Goal: Task Accomplishment & Management: Complete application form

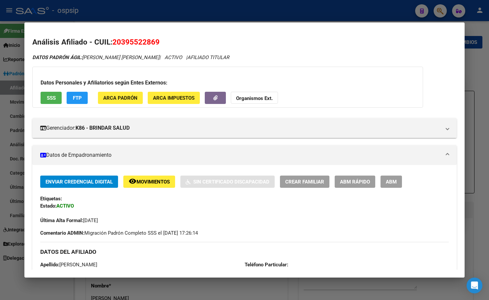
scroll to position [391, 0]
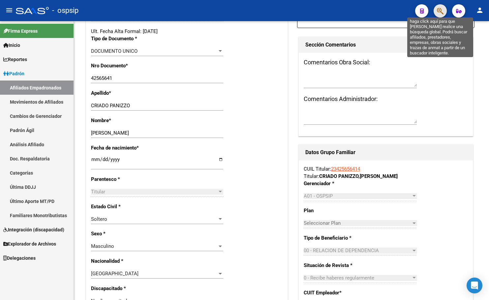
click at [442, 10] on icon "button" at bounding box center [440, 11] width 7 height 8
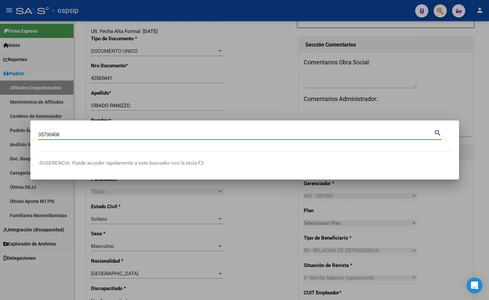
type input "35730408"
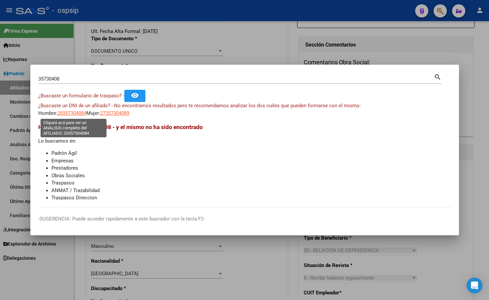
click at [68, 113] on span "20357304084" at bounding box center [71, 113] width 29 height 6
type textarea "20357304084"
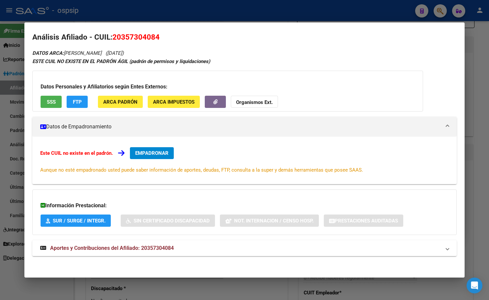
scroll to position [6, 0]
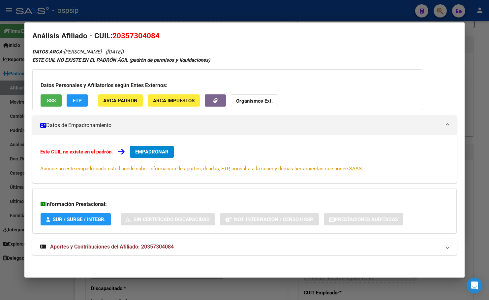
click at [145, 246] on span "Aportes y Contribuciones del Afiliado: 20357304084" at bounding box center [112, 246] width 124 height 6
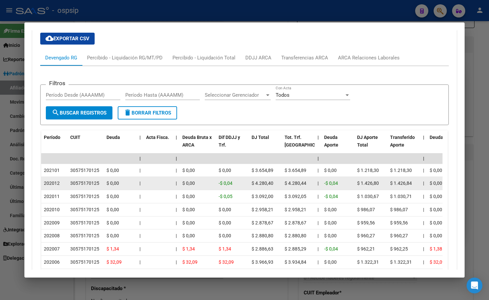
scroll to position [238, 0]
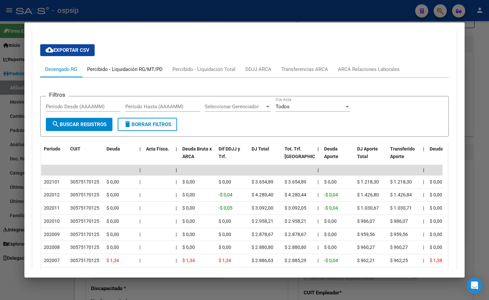
click at [111, 68] on div "Percibido - Liquidación RG/MT/PD" at bounding box center [125, 69] width 76 height 7
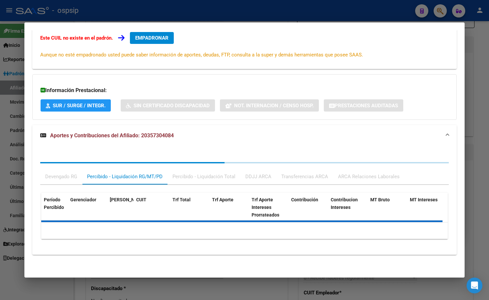
scroll to position [150, 0]
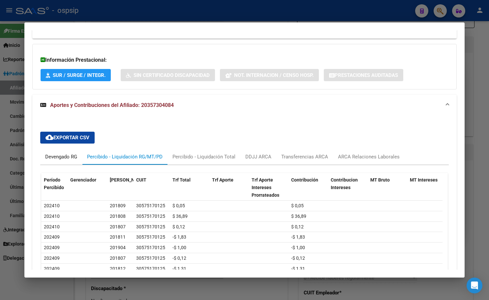
click at [55, 156] on div "Devengado RG" at bounding box center [61, 156] width 32 height 7
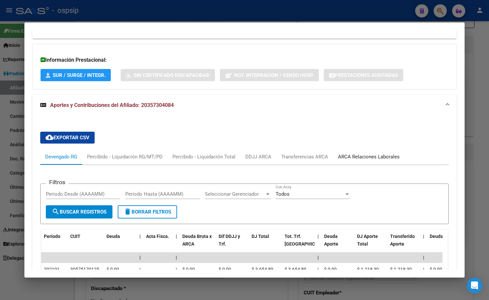
drag, startPoint x: 381, startPoint y: 155, endPoint x: 372, endPoint y: 161, distance: 10.5
click at [380, 155] on div "ARCA Relaciones Laborales" at bounding box center [369, 156] width 62 height 7
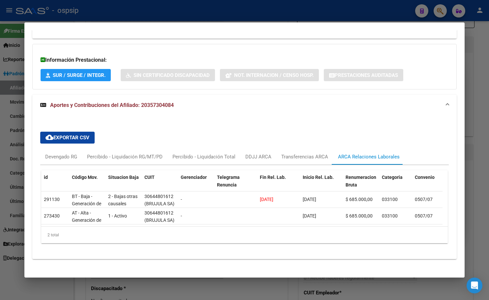
scroll to position [0, 0]
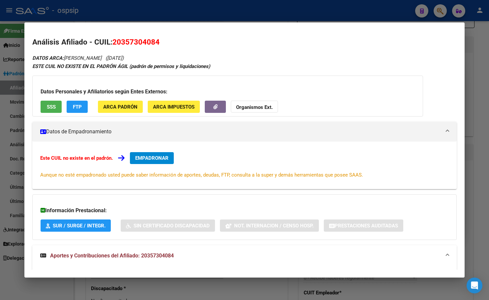
drag, startPoint x: 113, startPoint y: 41, endPoint x: 162, endPoint y: 45, distance: 49.0
click at [162, 45] on h2 "Análisis Afiliado - CUIL: 20357304084" at bounding box center [244, 42] width 424 height 11
copy span "20357304084"
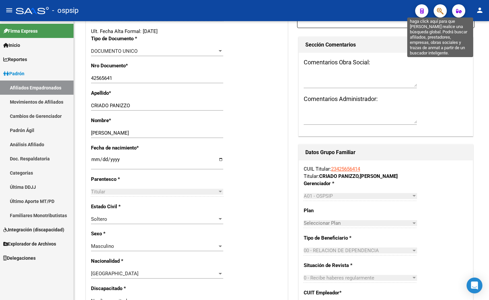
click at [441, 9] on icon "button" at bounding box center [440, 11] width 7 height 8
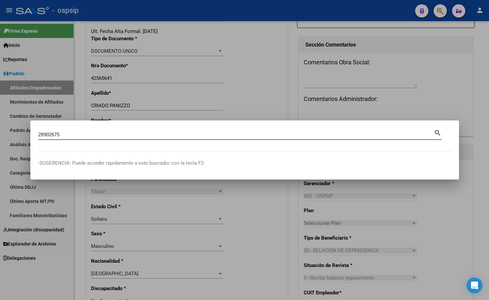
type input "28902675"
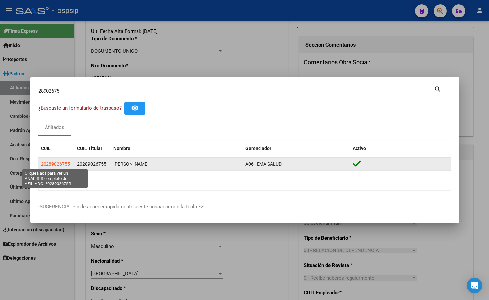
click at [56, 164] on span "20289026755" at bounding box center [55, 163] width 29 height 5
type textarea "20289026755"
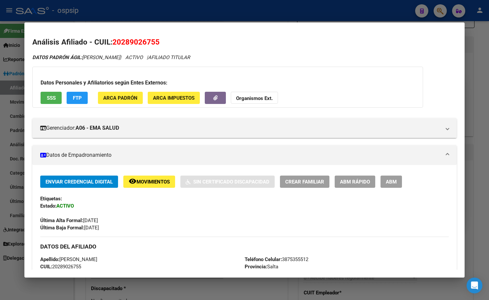
click at [140, 184] on span "Movimientos" at bounding box center [153, 182] width 33 height 6
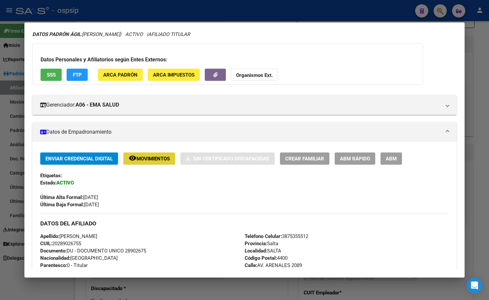
scroll to position [33, 0]
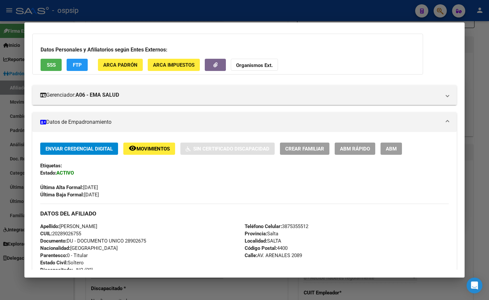
click at [358, 225] on div "Teléfono Celular: [PHONE_NUMBER] Provincia: [GEOGRAPHIC_DATA] Localidad: [GEOGR…" at bounding box center [347, 259] width 204 height 73
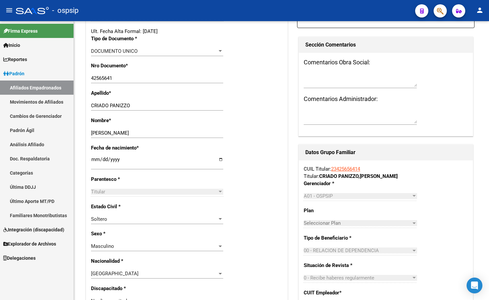
click at [440, 10] on icon "button" at bounding box center [440, 11] width 7 height 8
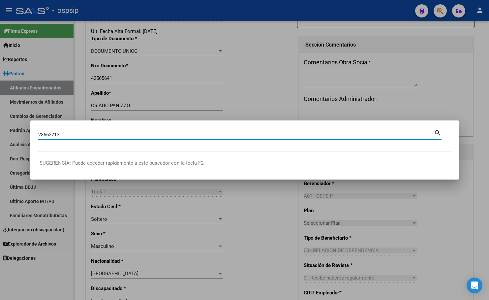
type input "23662713"
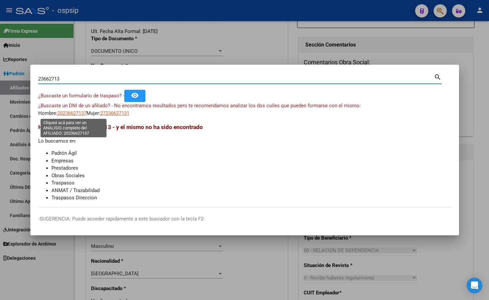
click at [71, 112] on span "20236627137" at bounding box center [71, 113] width 29 height 6
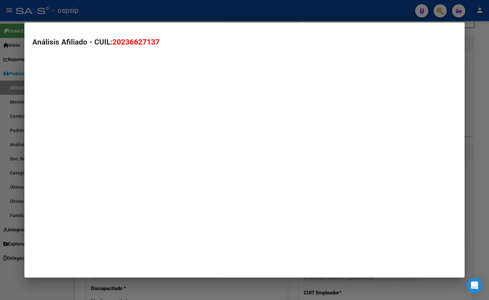
type textarea "20236627137"
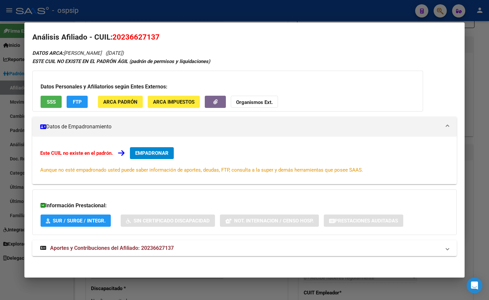
scroll to position [6, 0]
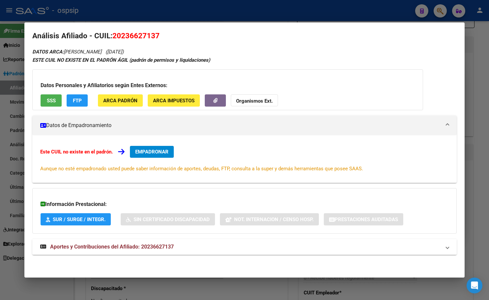
click at [155, 248] on span "Aportes y Contribuciones del Afiliado: 20236627137" at bounding box center [112, 246] width 124 height 6
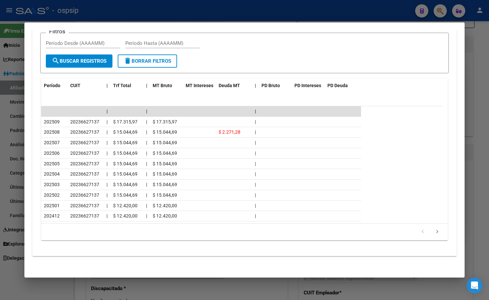
scroll to position [302, 0]
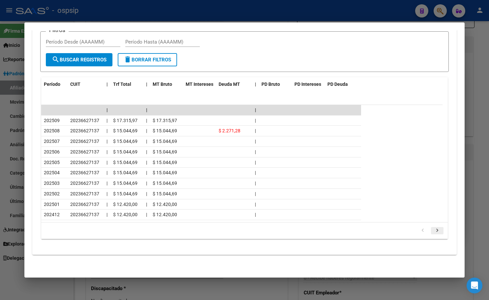
click at [433, 230] on icon "go to next page" at bounding box center [437, 231] width 9 height 8
click at [434, 229] on icon "go to next page" at bounding box center [437, 231] width 9 height 8
click at [420, 229] on icon "go to previous page" at bounding box center [423, 231] width 9 height 8
click at [419, 230] on icon "go to previous page" at bounding box center [423, 231] width 9 height 8
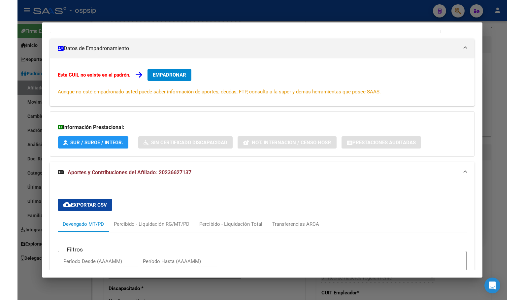
scroll to position [72, 0]
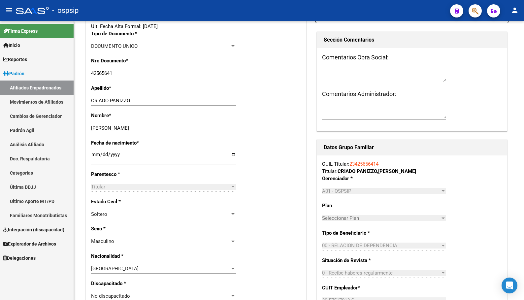
click at [471, 8] on button "button" at bounding box center [474, 10] width 13 height 13
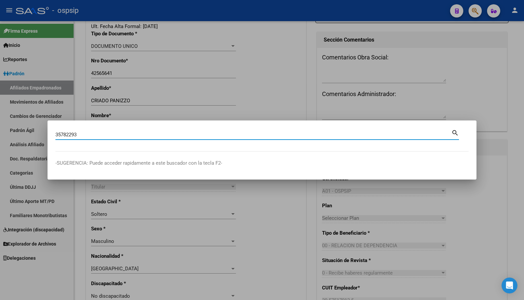
type input "35782293"
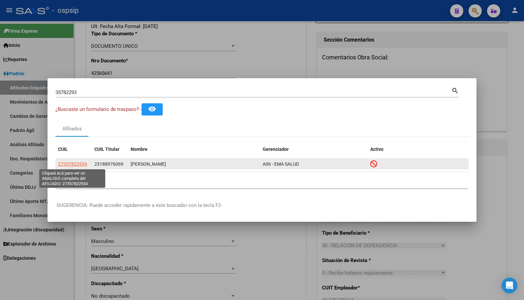
click at [75, 161] on span "27357822934" at bounding box center [72, 163] width 29 height 5
type textarea "27357822934"
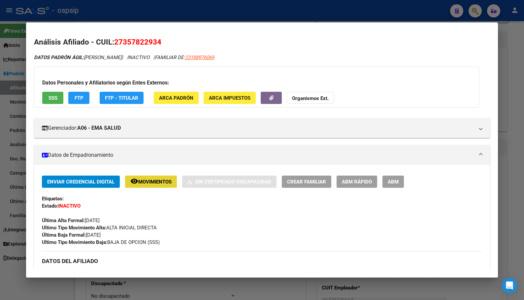
click at [139, 183] on span "Movimientos" at bounding box center [154, 182] width 33 height 6
click at [269, 98] on icon "button" at bounding box center [271, 97] width 4 height 5
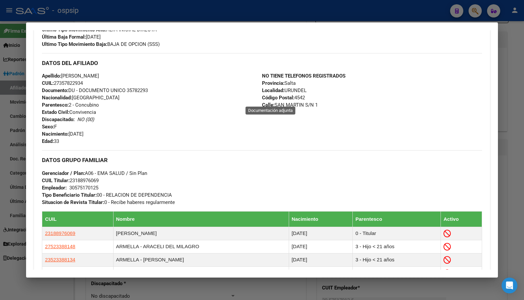
scroll to position [363, 0]
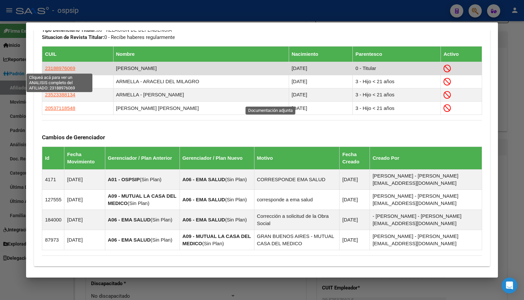
click at [60, 66] on span "23188976069" at bounding box center [60, 68] width 30 height 6
type textarea "23188976069"
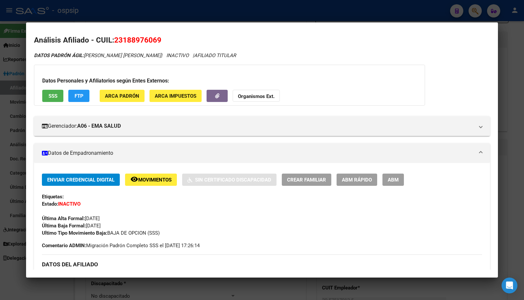
scroll to position [0, 0]
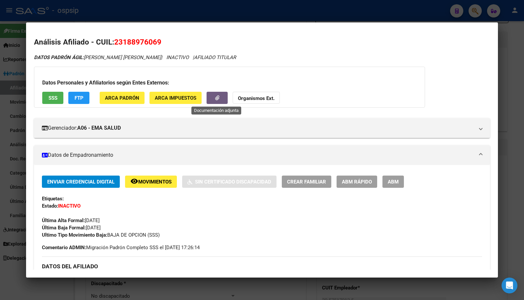
click at [209, 97] on button "button" at bounding box center [216, 98] width 21 height 12
click at [50, 101] on button "SSS" at bounding box center [52, 98] width 21 height 12
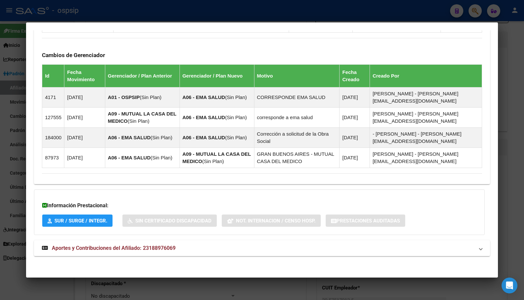
scroll to position [444, 0]
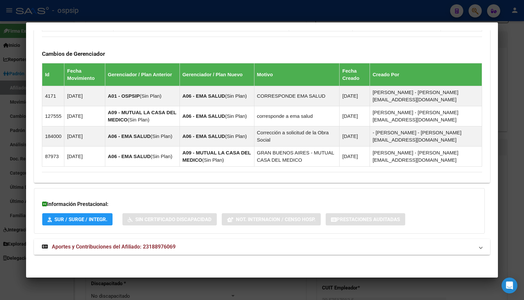
click at [162, 245] on span "Aportes y Contribuciones del Afiliado: 23188976069" at bounding box center [114, 246] width 124 height 6
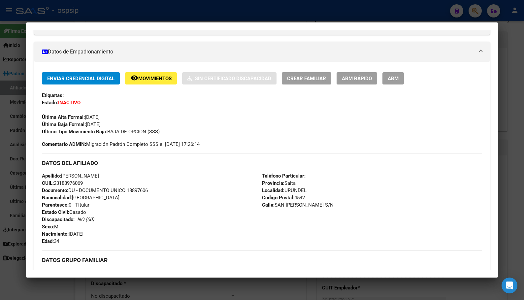
scroll to position [0, 0]
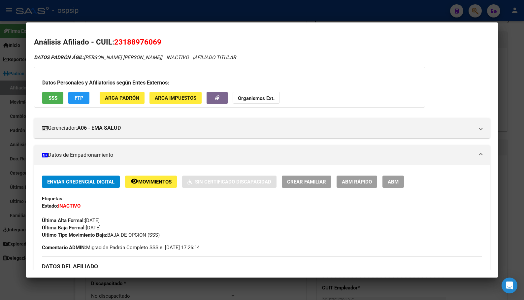
drag, startPoint x: 116, startPoint y: 42, endPoint x: 161, endPoint y: 45, distance: 45.6
click at [161, 45] on span "23188976069" at bounding box center [137, 42] width 47 height 9
copy span "23188976069"
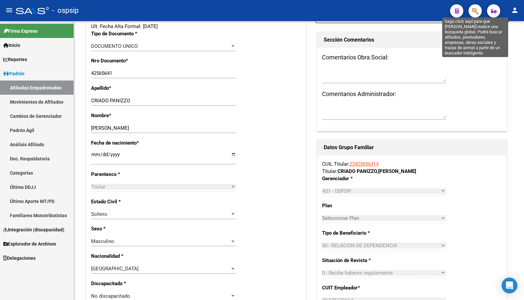
click at [473, 10] on icon "button" at bounding box center [475, 11] width 7 height 8
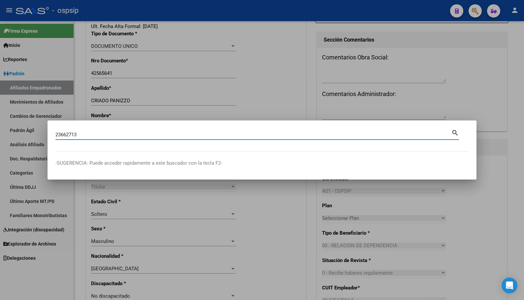
type input "23662713"
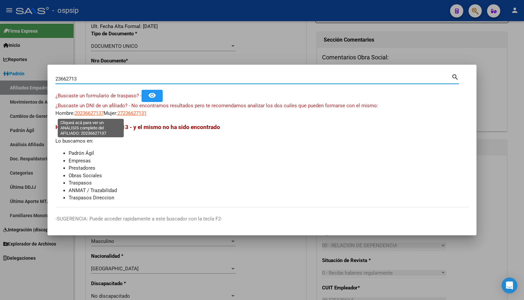
click at [88, 111] on span "20236627137" at bounding box center [89, 113] width 29 height 6
type textarea "20236627137"
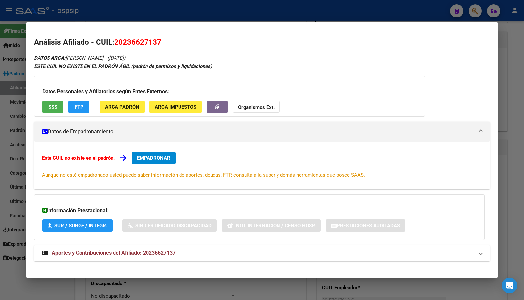
click at [150, 156] on span "EMPADRONAR" at bounding box center [153, 158] width 33 height 6
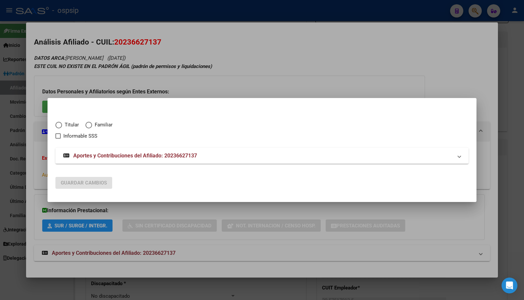
click at [57, 125] on span "Elija una opción" at bounding box center [58, 125] width 7 height 7
click at [57, 125] on input "Titular" at bounding box center [58, 125] width 7 height 7
radio input "true"
checkbox input "true"
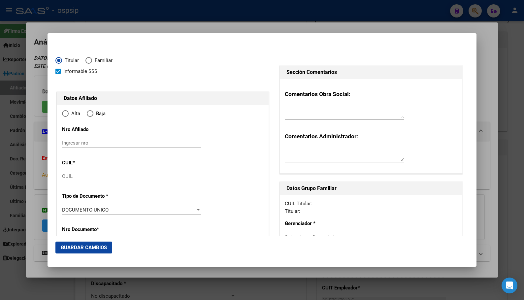
type input "20-23662713-7"
type input "23662713"
type input "DOMINGUEZ"
type input "[PERSON_NAME]"
type input "[DATE]"
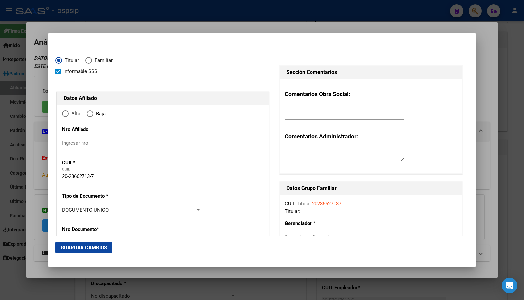
type input "EL JAGUEL"
type input "1842"
type input "TERRAROSA"
type input "3137"
type input "EL JAGUEL"
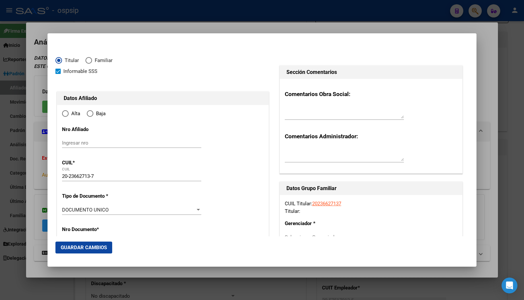
radio input "true"
click at [64, 208] on input "Ingresar fecha" at bounding box center [131, 211] width 139 height 11
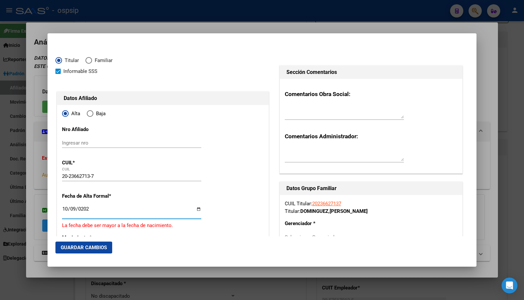
type input "[DATE]"
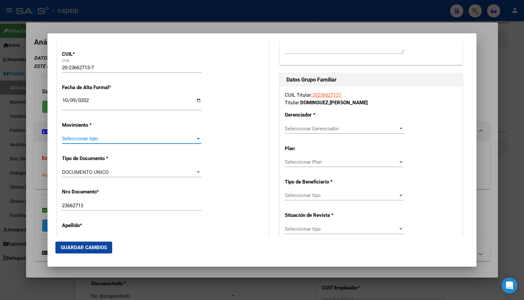
click at [73, 136] on span "Seleccionar tipo" at bounding box center [128, 139] width 133 height 6
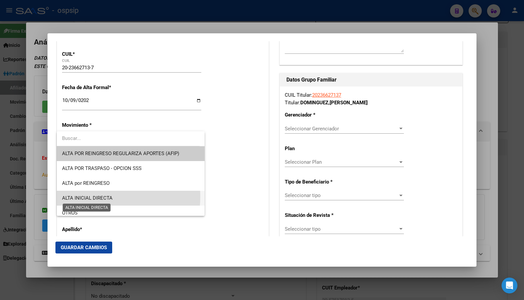
click at [92, 196] on span "ALTA INICIAL DIRECTA" at bounding box center [87, 198] width 50 height 6
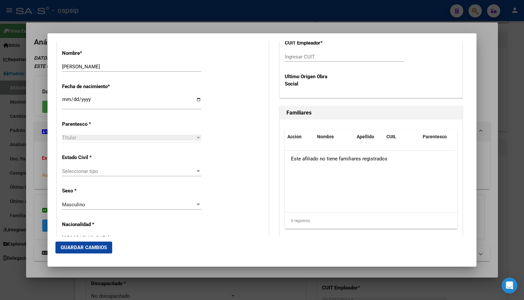
scroll to position [339, 0]
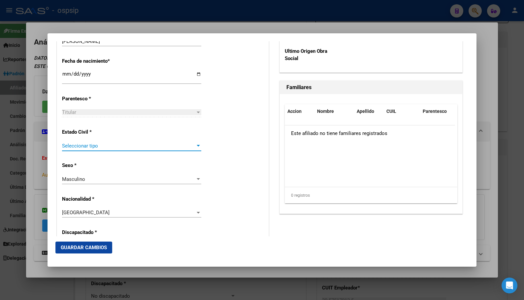
click at [82, 146] on span "Seleccionar tipo" at bounding box center [128, 146] width 133 height 6
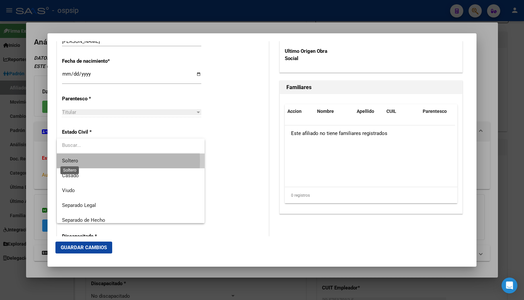
drag, startPoint x: 76, startPoint y: 161, endPoint x: 115, endPoint y: 165, distance: 39.5
click at [75, 160] on span "Soltero" at bounding box center [70, 161] width 16 height 6
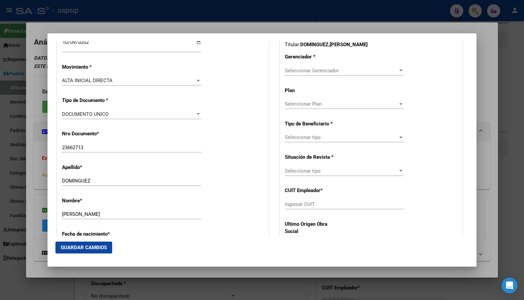
scroll to position [174, 0]
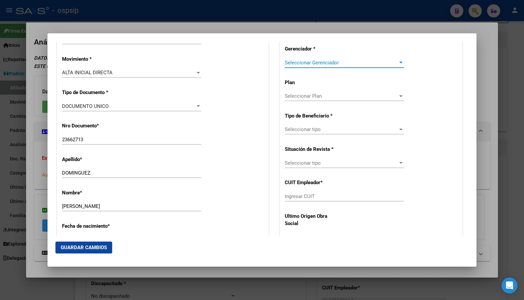
click at [298, 62] on span "Seleccionar Gerenciador" at bounding box center [341, 63] width 113 height 6
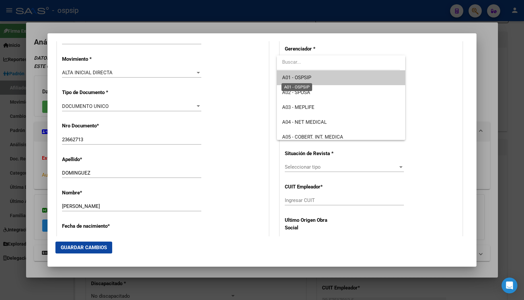
click at [299, 77] on span "A01 - OSPSIP" at bounding box center [296, 78] width 29 height 6
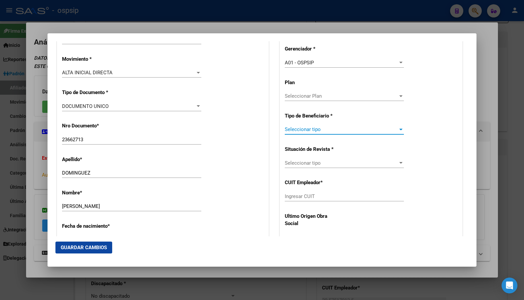
click at [299, 127] on span "Seleccionar tipo" at bounding box center [341, 129] width 113 height 6
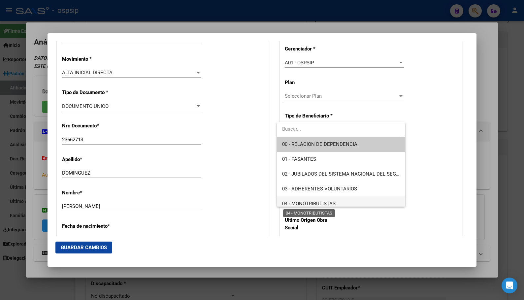
click at [318, 200] on span "04 - MONOTRIBUTISTAS" at bounding box center [340, 203] width 117 height 15
type input "20-23662713-7"
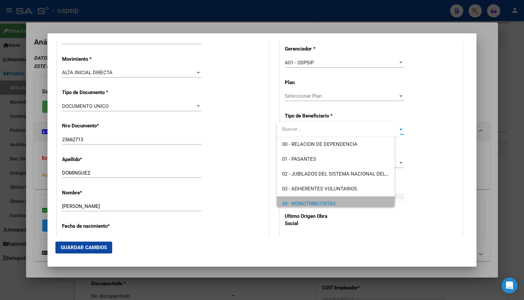
scroll to position [5, 0]
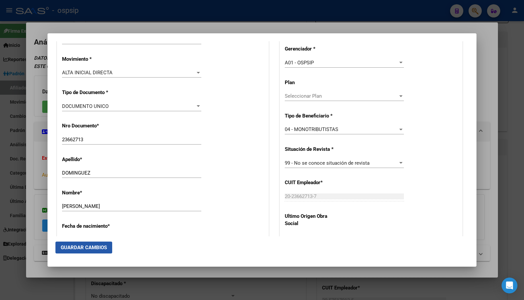
click at [78, 244] on span "Guardar Cambios" at bounding box center [84, 247] width 46 height 6
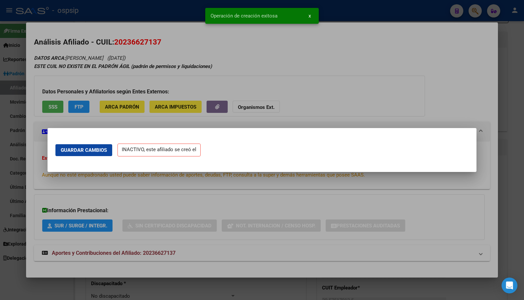
scroll to position [0, 0]
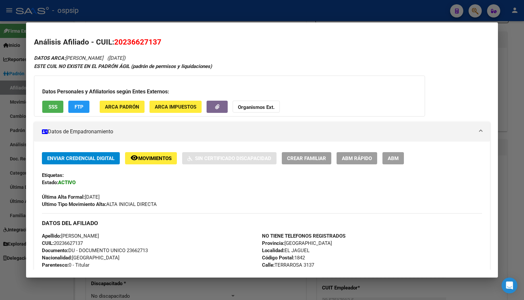
click at [151, 176] on div "Etiquetas:" at bounding box center [262, 175] width 440 height 7
click at [393, 155] on button "ABM" at bounding box center [392, 158] width 21 height 12
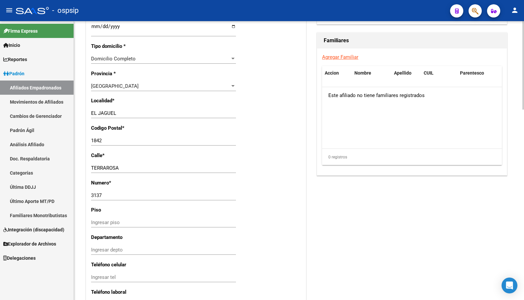
scroll to position [495, 0]
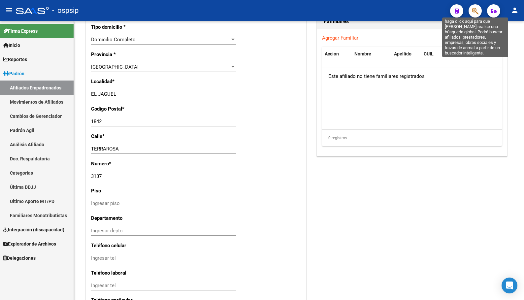
click at [473, 11] on icon "button" at bounding box center [475, 11] width 7 height 8
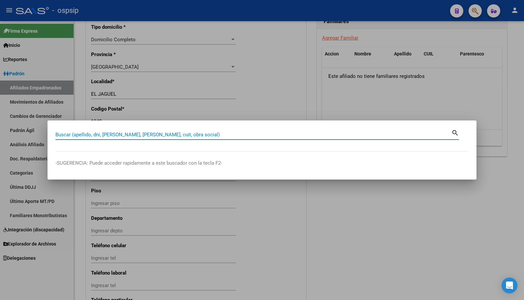
click at [67, 132] on input "Buscar (apellido, dni, [PERSON_NAME], [PERSON_NAME], cuit, obra social)" at bounding box center [253, 135] width 396 height 6
type input "36251049"
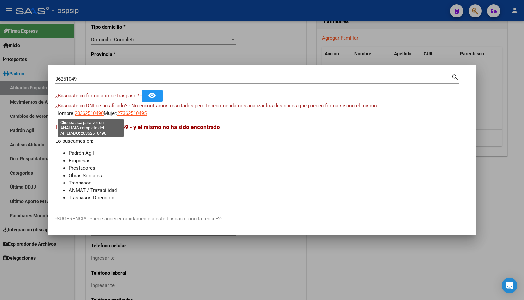
click at [93, 112] on span "20362510490" at bounding box center [89, 113] width 29 height 6
type textarea "20362510490"
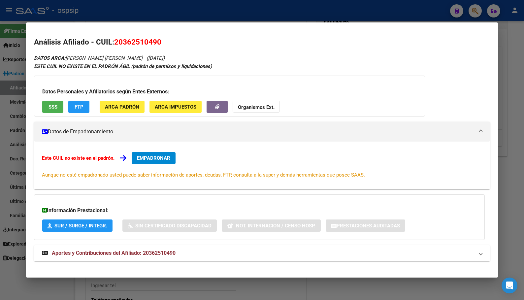
click at [140, 253] on span "Aportes y Contribuciones del Afiliado: 20362510490" at bounding box center [114, 253] width 124 height 6
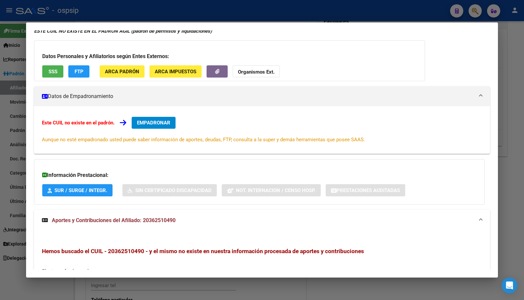
scroll to position [0, 0]
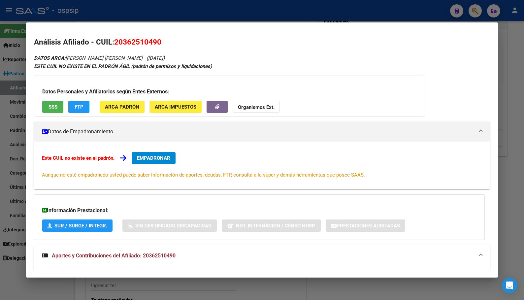
drag, startPoint x: 115, startPoint y: 40, endPoint x: 162, endPoint y: 43, distance: 46.9
click at [162, 43] on h2 "Análisis Afiliado - CUIL: 20362510490" at bounding box center [261, 42] width 455 height 11
copy span "20362510490"
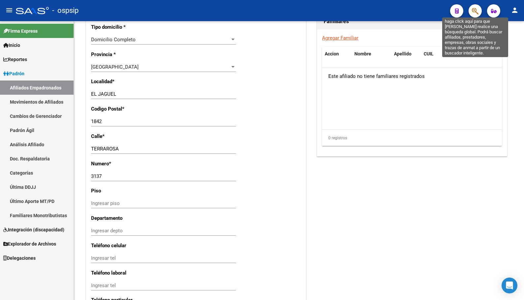
click at [474, 7] on icon "button" at bounding box center [475, 11] width 7 height 8
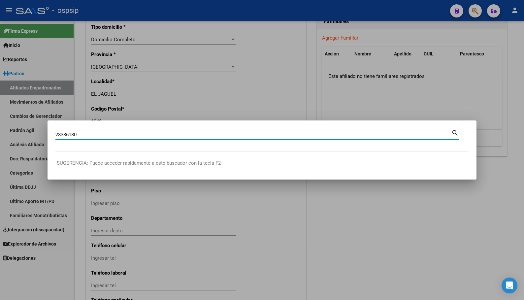
type input "28386180"
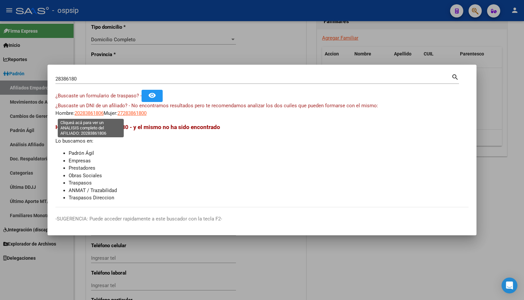
click at [84, 113] on span "20283861806" at bounding box center [89, 113] width 29 height 6
type textarea "20283861806"
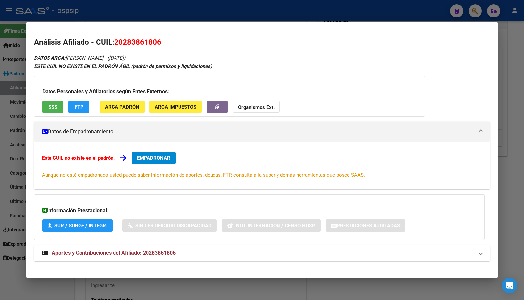
drag, startPoint x: 149, startPoint y: 253, endPoint x: 161, endPoint y: 252, distance: 11.6
click at [149, 253] on span "Aportes y Contribuciones del Afiliado: 20283861806" at bounding box center [114, 253] width 124 height 6
click at [142, 156] on span "EMPADRONAR" at bounding box center [153, 158] width 33 height 6
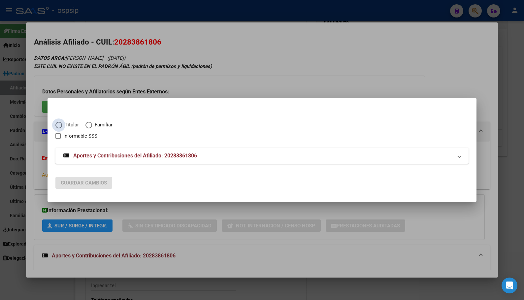
click at [58, 123] on span "Elija una opción" at bounding box center [58, 125] width 7 height 7
click at [58, 123] on input "Titular" at bounding box center [58, 125] width 7 height 7
radio input "true"
checkbox input "true"
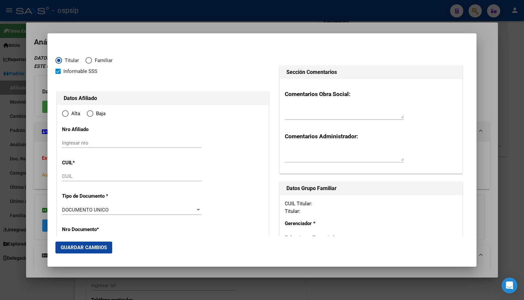
type input "20-28386180-6"
radio input "true"
type input "28386180"
type input "[PERSON_NAME]"
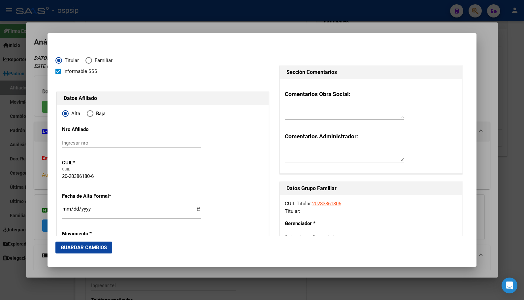
type input "[DATE]"
type input "BILLINGHURST"
type input "1650"
type input "CHACABUCO"
type input "5955"
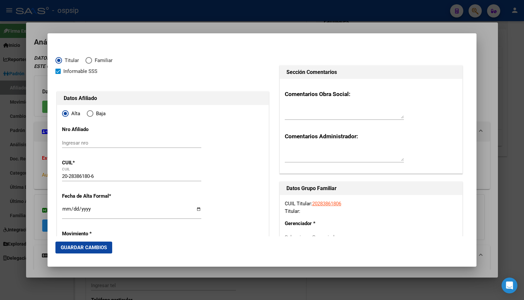
type input "BILLINGHURST"
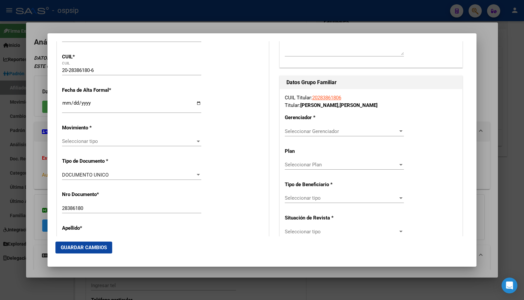
scroll to position [132, 0]
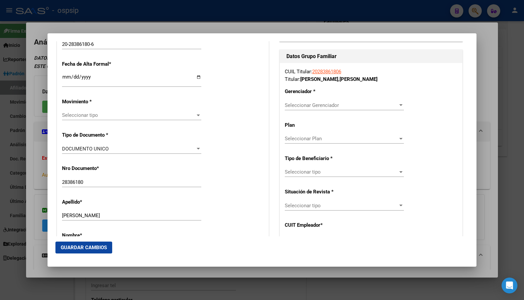
click at [63, 77] on input "Ingresar fecha" at bounding box center [131, 79] width 139 height 11
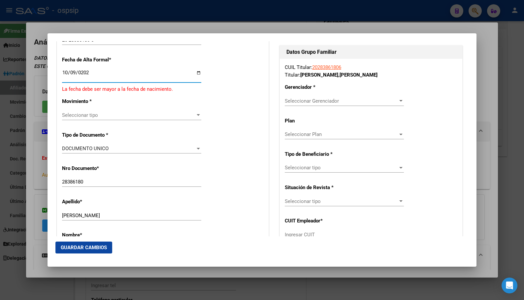
type input "[DATE]"
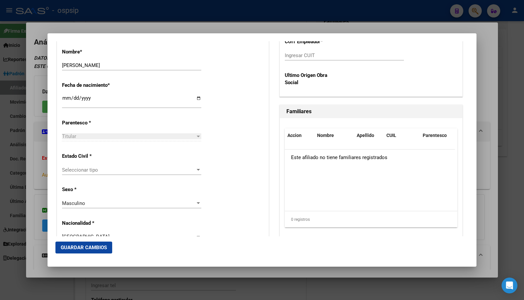
scroll to position [330, 0]
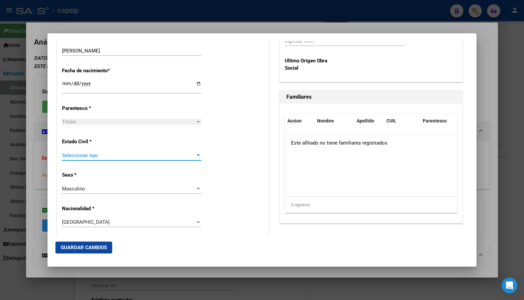
click at [68, 158] on span "Seleccionar tipo" at bounding box center [128, 155] width 133 height 6
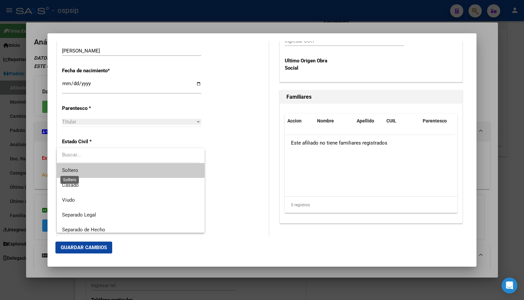
click at [70, 167] on span "Soltero" at bounding box center [70, 170] width 16 height 6
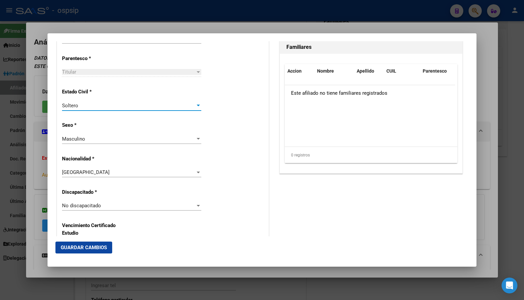
scroll to position [363, 0]
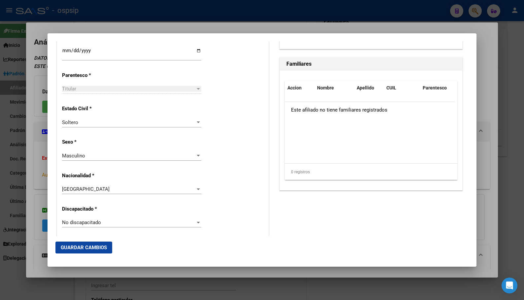
click at [156, 126] on div "Soltero Seleccionar tipo" at bounding box center [131, 122] width 139 height 10
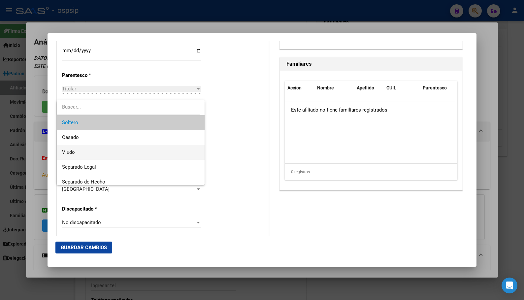
scroll to position [33, 0]
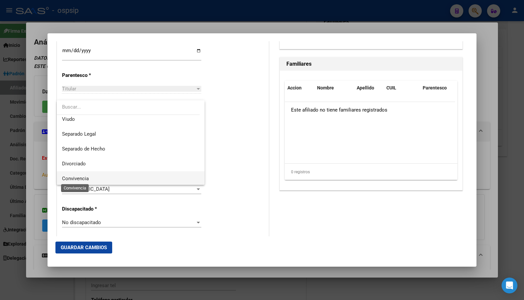
click at [85, 178] on span "Convivencia" at bounding box center [75, 178] width 27 height 6
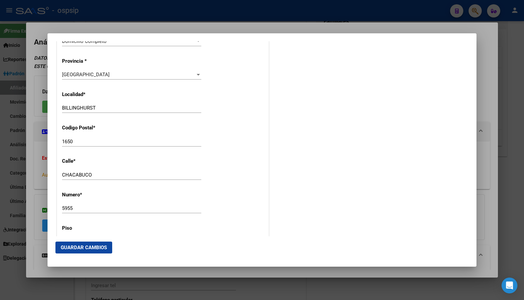
scroll to position [627, 0]
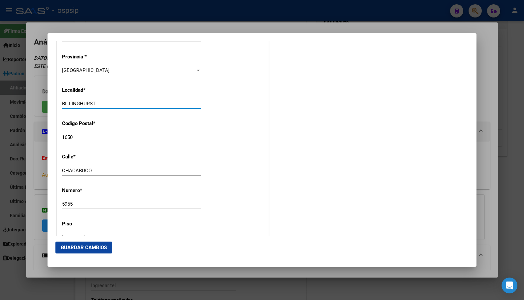
drag, startPoint x: 104, startPoint y: 104, endPoint x: 41, endPoint y: 102, distance: 62.7
click at [41, 102] on div "28386180 Buscar (apellido, dni, cuil, nro traspaso, cuit, obra social) search ¿…" at bounding box center [262, 150] width 524 height 300
drag, startPoint x: 133, startPoint y: 114, endPoint x: 132, endPoint y: 111, distance: 3.4
click at [133, 114] on div "BILLINGHURST Ingresar el nombre" at bounding box center [131, 107] width 139 height 16
drag, startPoint x: 126, startPoint y: 105, endPoint x: 26, endPoint y: 105, distance: 99.6
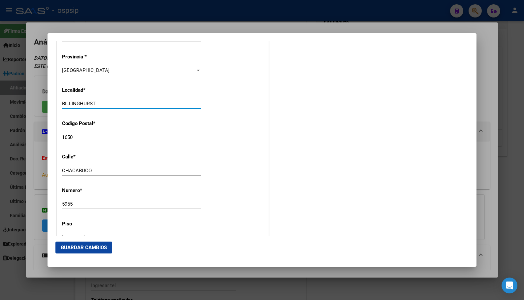
click at [26, 105] on div "28386180 Buscar (apellido, dni, cuil, nro traspaso, cuit, obra social) search ¿…" at bounding box center [262, 150] width 524 height 300
type input "haedo"
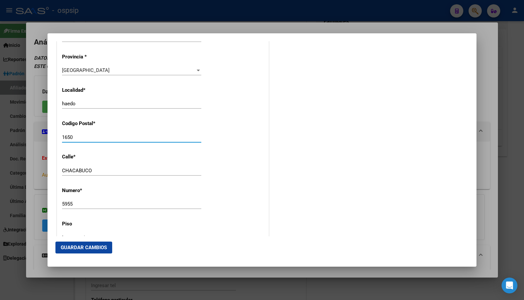
drag, startPoint x: 87, startPoint y: 135, endPoint x: 43, endPoint y: 140, distance: 43.7
click at [43, 140] on div "28386180 Buscar (apellido, dni, cuil, nro traspaso, cuit, obra social) search ¿…" at bounding box center [262, 150] width 524 height 300
type input "1706"
click at [104, 170] on input "CHACABUCO" at bounding box center [131, 171] width 139 height 6
drag, startPoint x: 111, startPoint y: 171, endPoint x: 19, endPoint y: 169, distance: 91.7
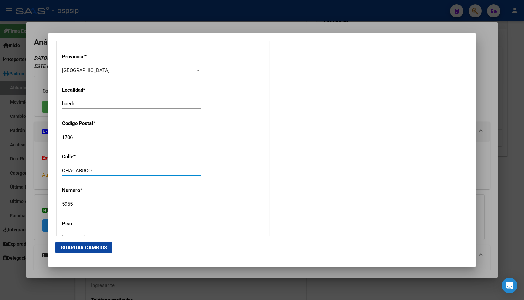
click at [19, 169] on div "28386180 Buscar (apellido, dni, cuil, nro traspaso, cuit, obra social) search ¿…" at bounding box center [262, 150] width 524 height 300
type input "san [PERSON_NAME]"
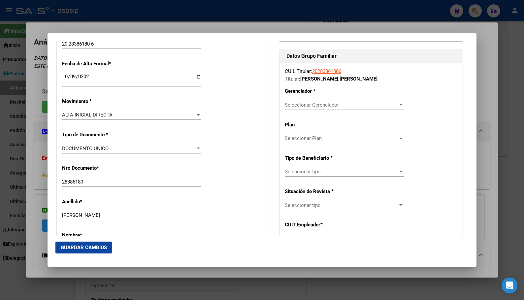
scroll to position [132, 0]
type input "338"
click at [308, 106] on span "Seleccionar Gerenciador" at bounding box center [341, 105] width 113 height 6
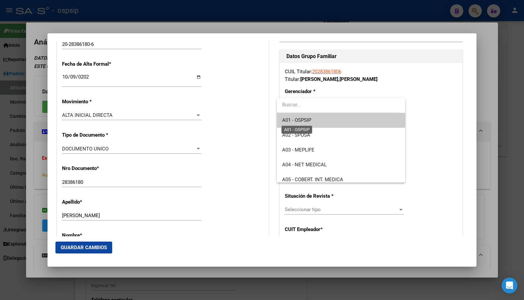
click at [308, 118] on span "A01 - OSPSIP" at bounding box center [296, 120] width 29 height 6
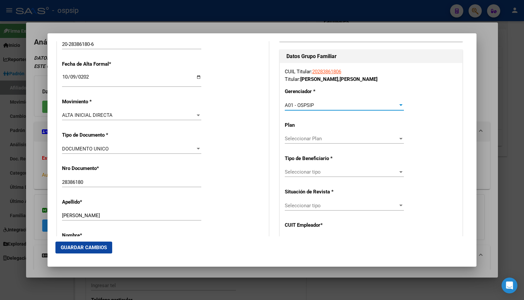
click at [299, 172] on span "Seleccionar tipo" at bounding box center [341, 172] width 113 height 6
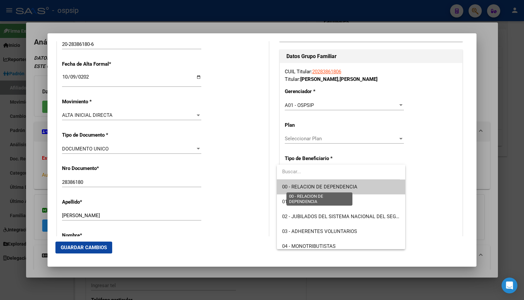
click at [308, 184] on span "00 - RELACION DE DEPENDENCIA" at bounding box center [319, 187] width 75 height 6
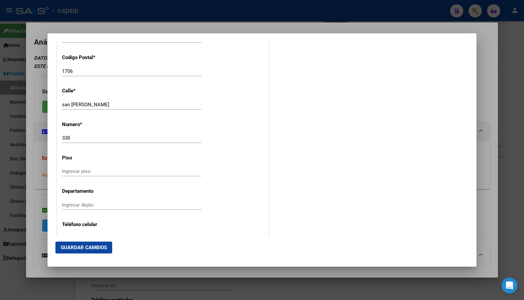
scroll to position [844, 0]
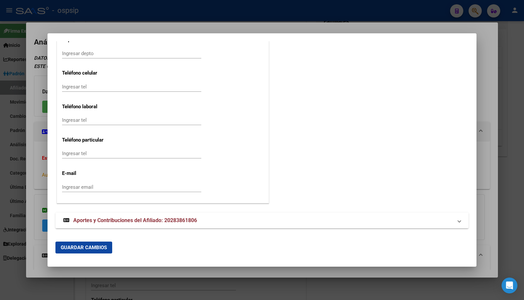
click at [169, 219] on span "Aportes y Contribuciones del Afiliado: 20283861806" at bounding box center [135, 220] width 124 height 6
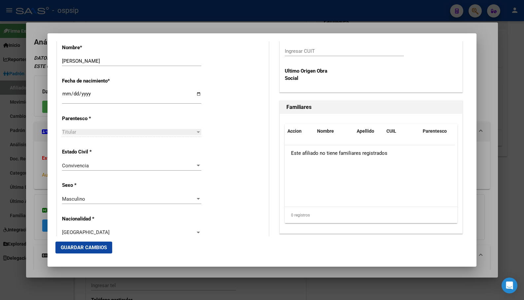
scroll to position [173, 0]
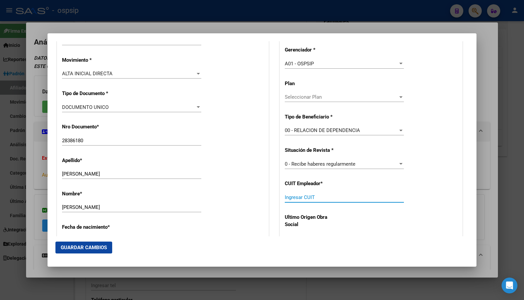
click at [293, 195] on input "Ingresar CUIT" at bounding box center [344, 197] width 119 height 6
type input "30-71063652-0"
click at [81, 247] on span "Guardar Cambios" at bounding box center [84, 247] width 46 height 6
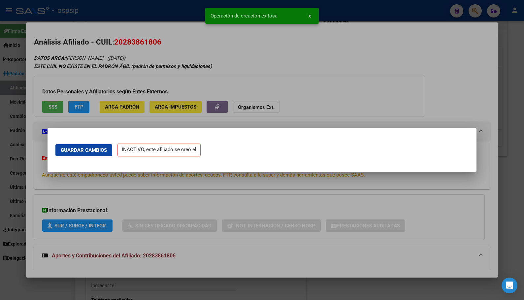
scroll to position [0, 0]
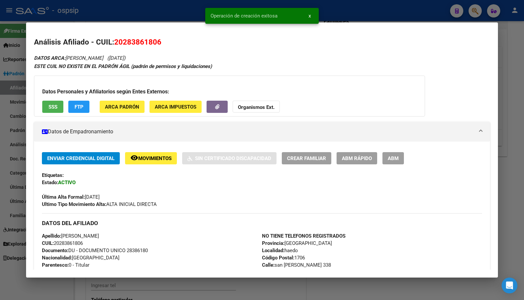
click at [390, 157] on span "ABM" at bounding box center [393, 158] width 11 height 6
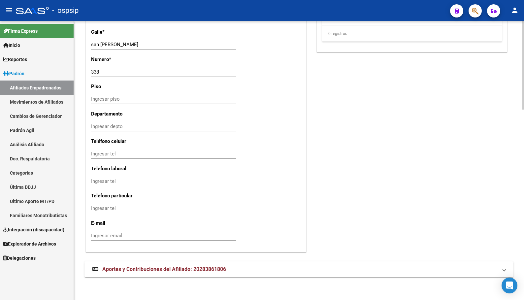
scroll to position [600, 0]
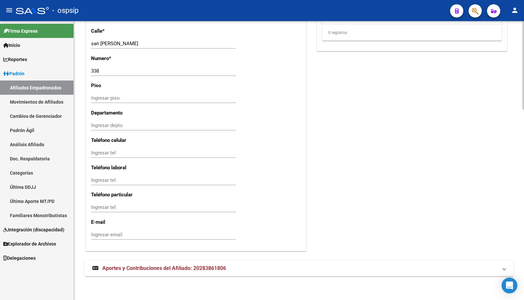
click at [122, 266] on span "Aportes y Contribuciones del Afiliado: 20283861806" at bounding box center [164, 268] width 124 height 6
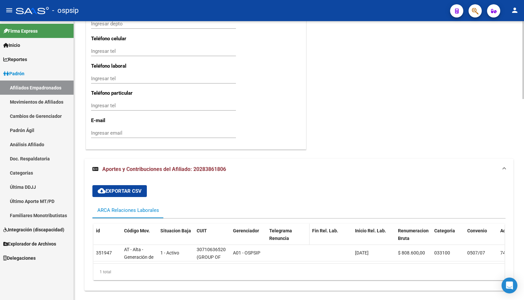
scroll to position [721, 0]
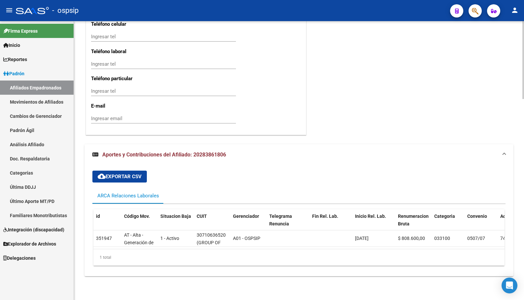
click at [249, 152] on mat-panel-title "Aportes y Contribuciones del Afiliado: 20283861806" at bounding box center [294, 154] width 405 height 7
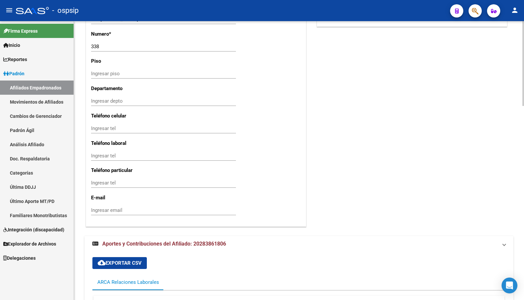
scroll to position [600, 0]
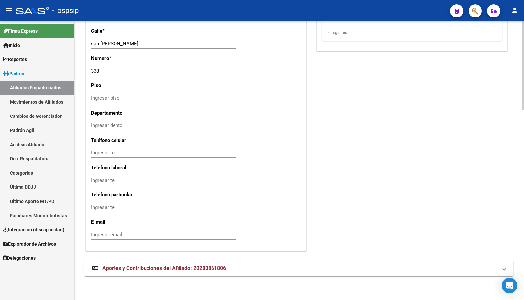
click at [195, 270] on span "Aportes y Contribuciones del Afiliado: 20283861806" at bounding box center [164, 268] width 124 height 6
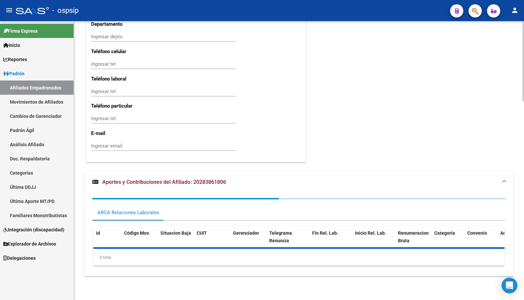
scroll to position [721, 0]
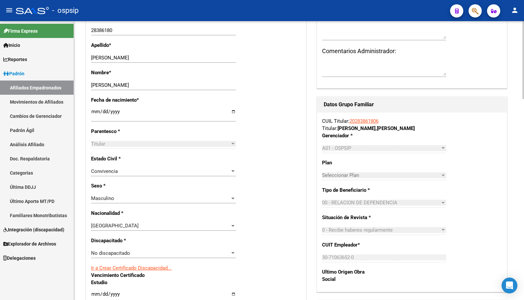
scroll to position [160, 0]
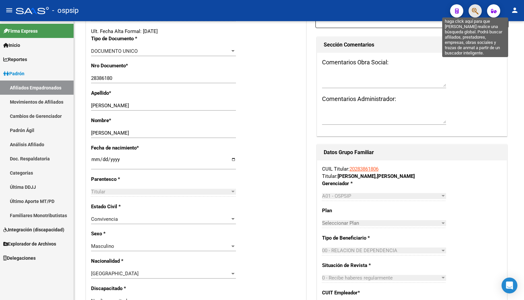
click at [477, 11] on icon "button" at bounding box center [475, 11] width 7 height 8
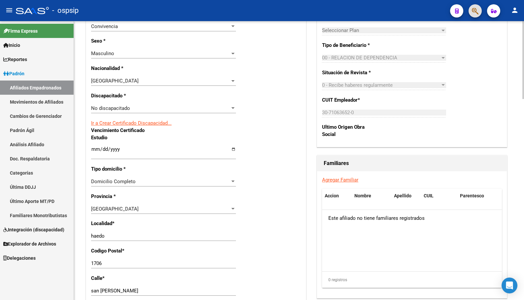
scroll to position [358, 0]
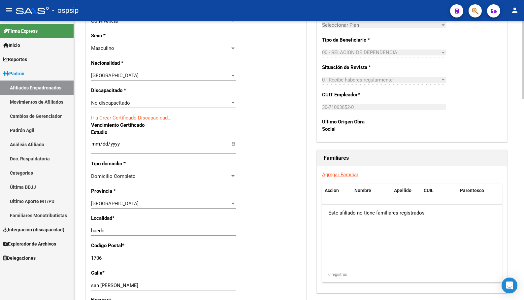
click at [340, 173] on link "Agregar Familiar" at bounding box center [340, 175] width 36 height 6
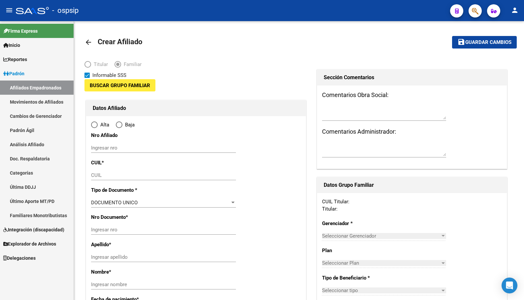
type input "30-71063652-0"
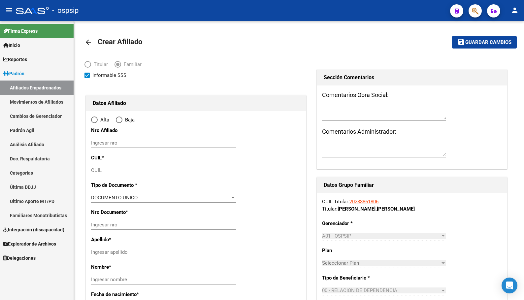
type input "haedo"
type input "1706"
type input "san [PERSON_NAME]"
type input "338"
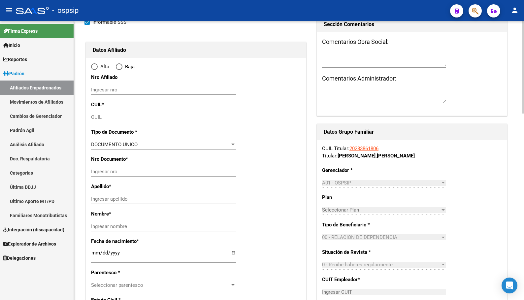
radio input "true"
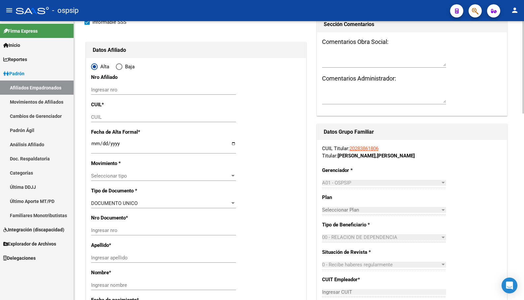
scroll to position [165, 0]
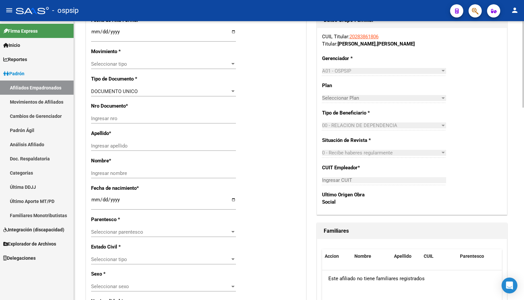
type input "30-71063652-0"
click at [259, 12] on div "- ospsip" at bounding box center [230, 10] width 429 height 15
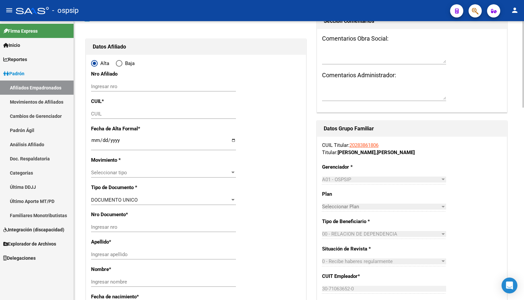
scroll to position [0, 0]
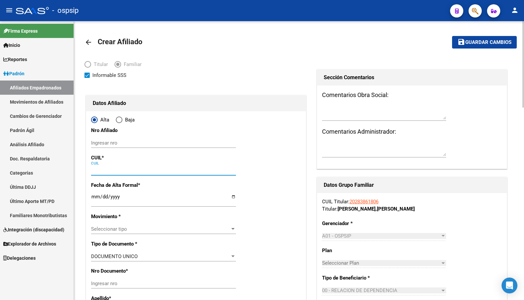
click at [103, 169] on input "CUIL" at bounding box center [163, 170] width 145 height 6
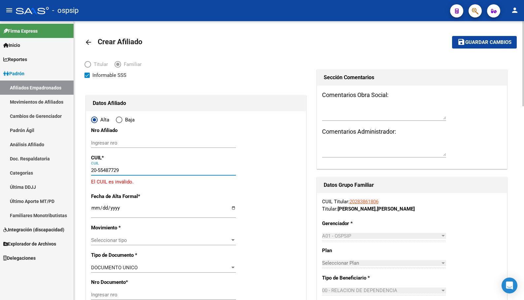
type input "20-55487729-0"
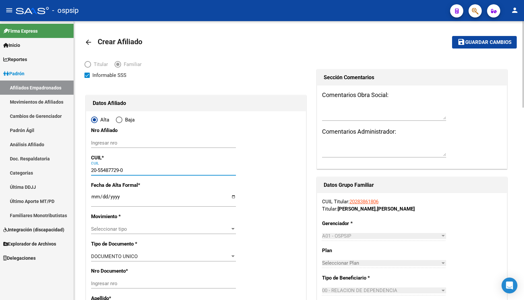
type input "55487729"
type input "[PERSON_NAME]"
type input "[DATE]"
type input "HAEDO"
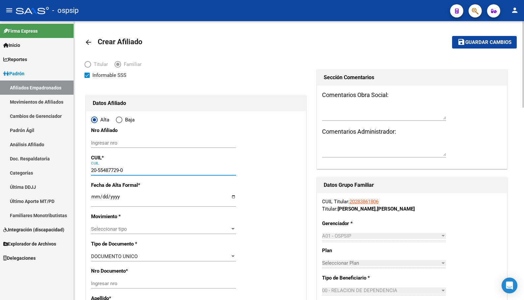
type input "SAN LUIS"
type input "20-55487729-0"
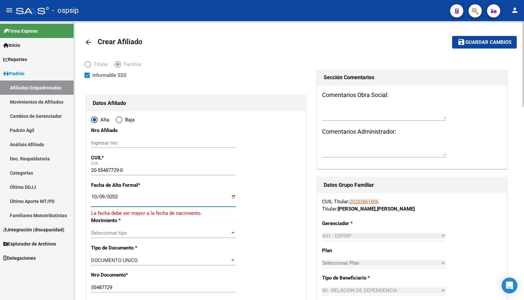
type input "[DATE]"
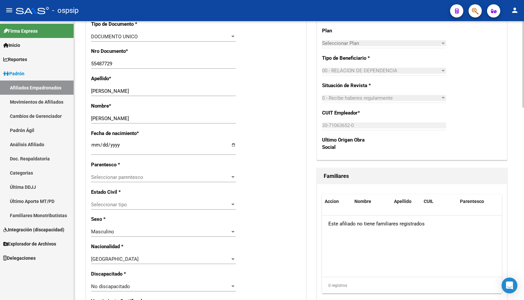
scroll to position [264, 0]
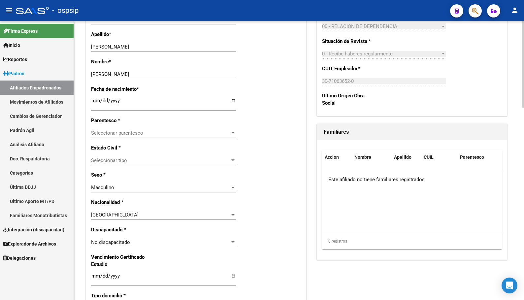
click at [117, 131] on span "Seleccionar parentesco" at bounding box center [160, 133] width 139 height 6
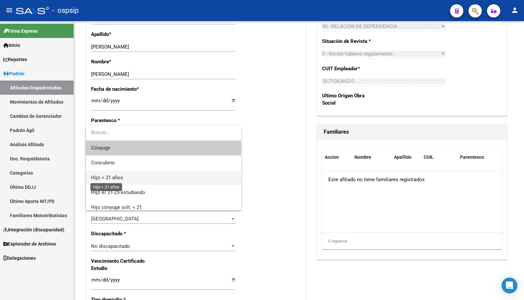
drag, startPoint x: 109, startPoint y: 175, endPoint x: 151, endPoint y: 174, distance: 42.2
click at [109, 175] on span "Hijo < 21 años" at bounding box center [107, 177] width 32 height 6
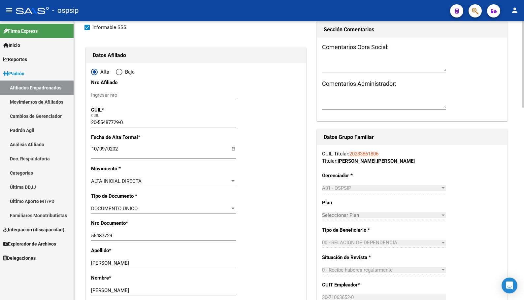
scroll to position [0, 0]
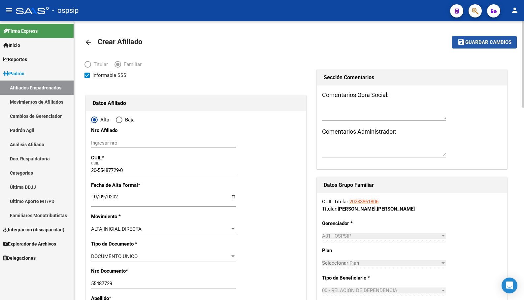
click at [469, 41] on span "Guardar cambios" at bounding box center [488, 43] width 46 height 6
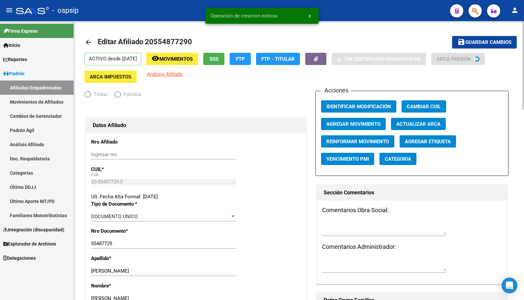
radio input "true"
type input "30-71063652-0"
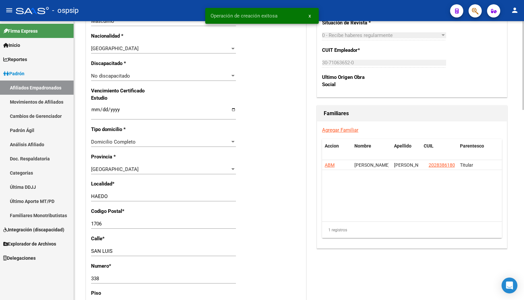
scroll to position [396, 0]
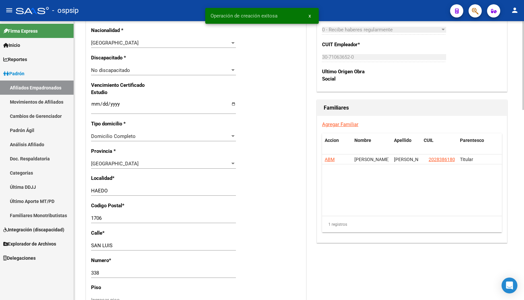
click at [343, 123] on link "Agregar Familiar" at bounding box center [340, 124] width 36 height 6
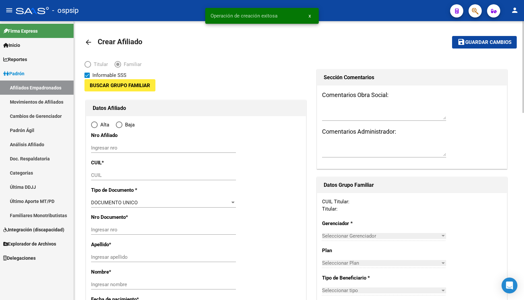
type input "30-71063652-0"
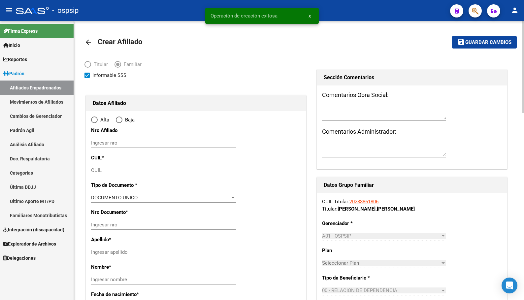
type input "haedo"
type input "1706"
type input "san [PERSON_NAME]"
type input "338"
radio input "true"
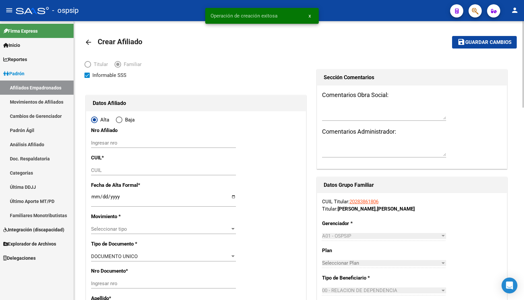
type input "30-71063652-0"
click at [100, 170] on input "CUIL" at bounding box center [163, 170] width 145 height 6
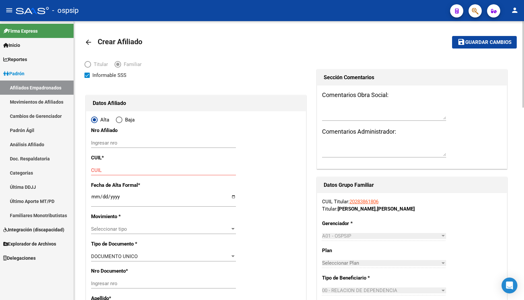
click at [116, 169] on input "CUIL" at bounding box center [163, 170] width 145 height 6
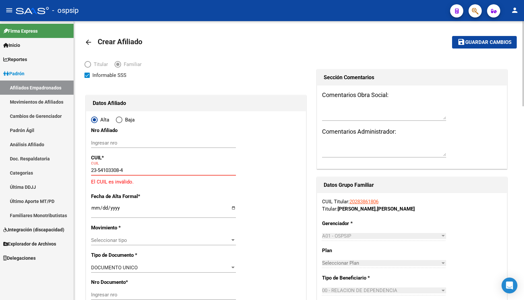
type input "23-54103308-4"
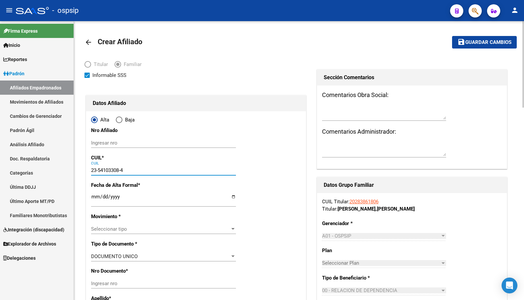
type input "54103308"
type input "[PERSON_NAME]"
type input "[DATE]"
type input "HAEDO"
type input "SAN LUIS"
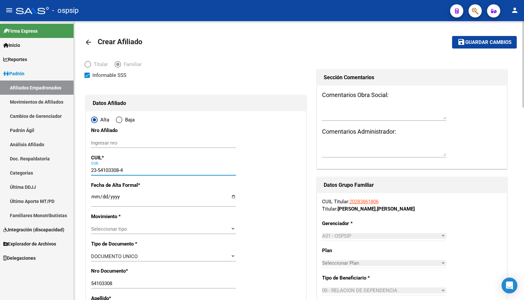
type input "23-54103308-4"
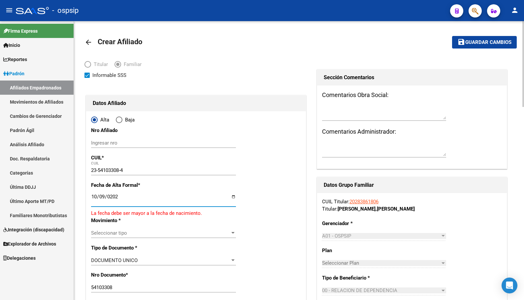
type input "[DATE]"
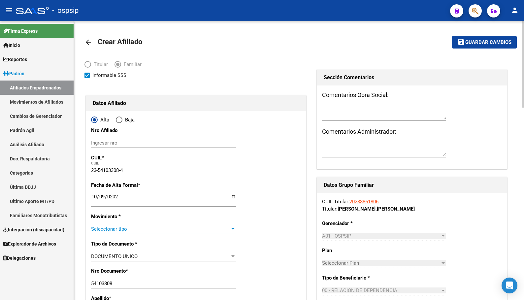
click at [114, 229] on span "Seleccionar tipo" at bounding box center [160, 229] width 139 height 6
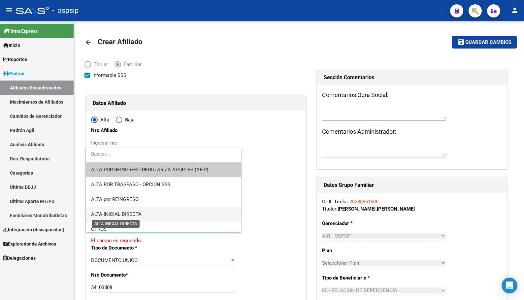
click at [126, 211] on span "ALTA INICIAL DIRECTA" at bounding box center [116, 214] width 50 height 6
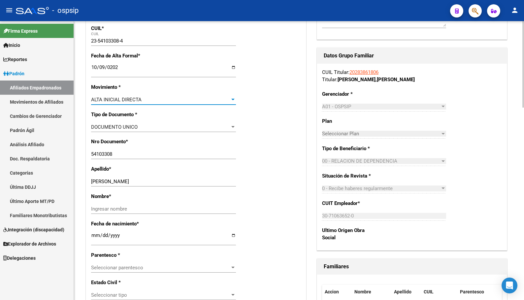
scroll to position [165, 0]
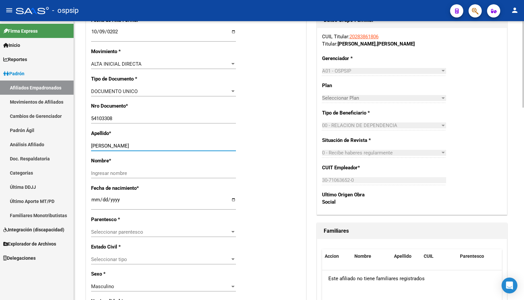
click at [114, 145] on input "[PERSON_NAME]" at bounding box center [163, 146] width 145 height 6
drag, startPoint x: 115, startPoint y: 144, endPoint x: 148, endPoint y: 147, distance: 33.8
click at [148, 147] on input "[PERSON_NAME]" at bounding box center [163, 146] width 145 height 6
type input "[PERSON_NAME]"
click at [105, 173] on input "Ingresar nombre" at bounding box center [163, 173] width 145 height 6
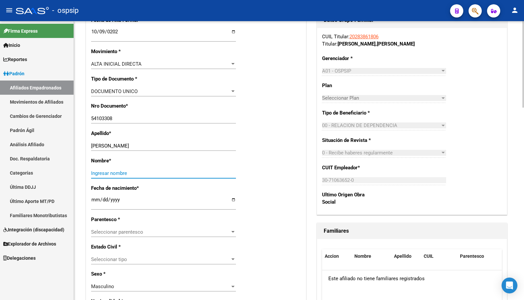
paste input "[PERSON_NAME]"
type input "[PERSON_NAME]"
click at [100, 233] on span "Seleccionar parentesco" at bounding box center [160, 232] width 139 height 6
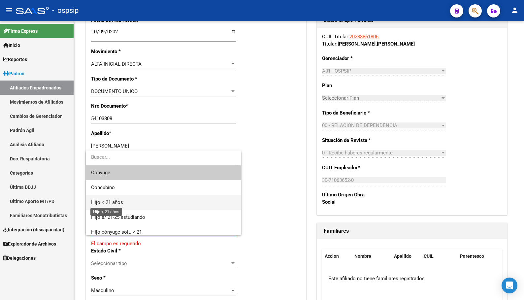
click at [112, 201] on span "Hijo < 21 años" at bounding box center [107, 202] width 32 height 6
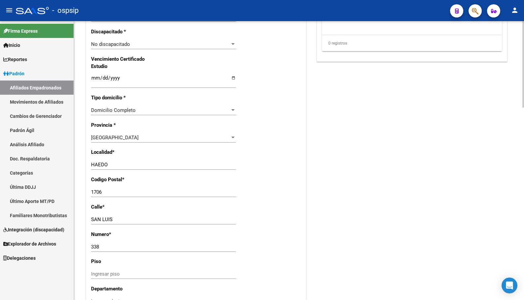
scroll to position [264, 0]
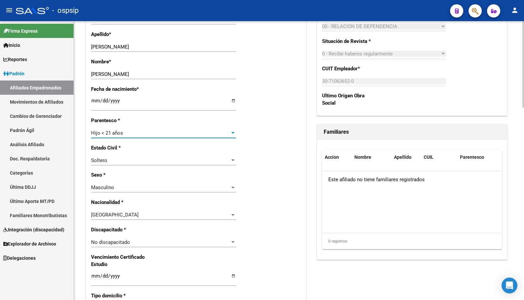
click at [104, 187] on span "Masculino" at bounding box center [102, 187] width 23 height 6
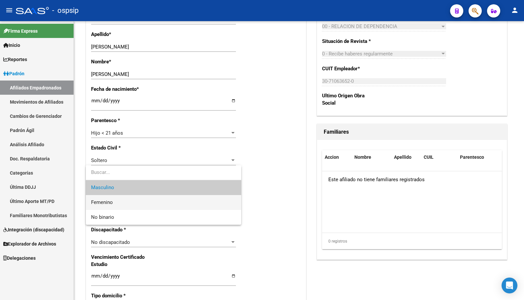
click at [105, 199] on span "Femenino" at bounding box center [163, 202] width 145 height 15
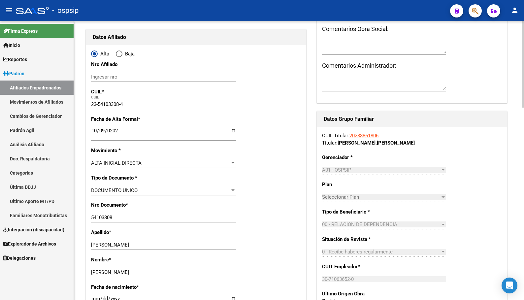
scroll to position [0, 0]
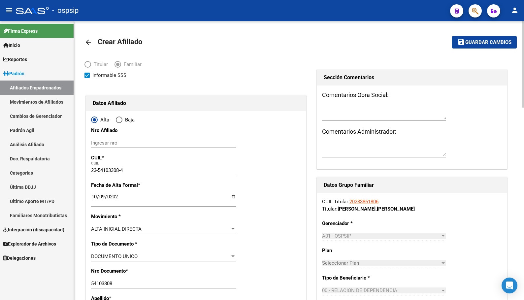
click at [478, 42] on span "Guardar cambios" at bounding box center [488, 43] width 46 height 6
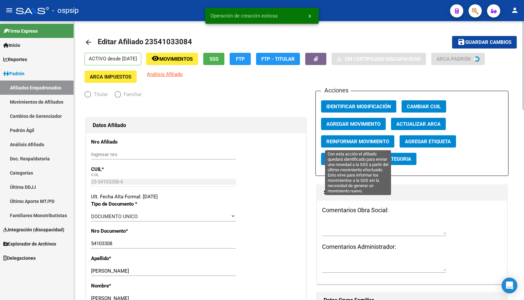
radio input "true"
type input "30-71063652-0"
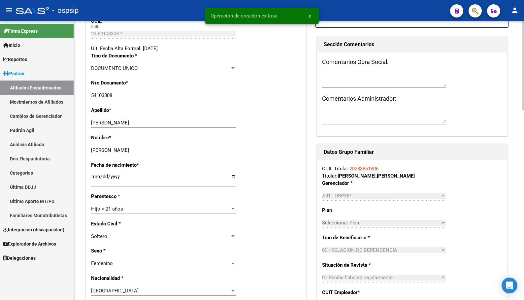
scroll to position [165, 0]
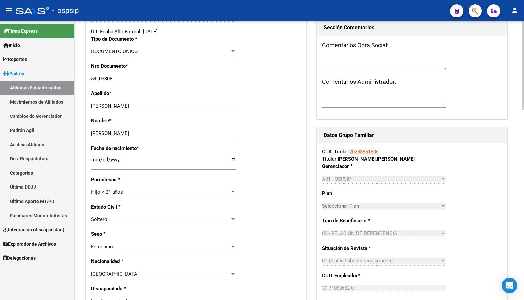
drag, startPoint x: 147, startPoint y: 150, endPoint x: 174, endPoint y: 168, distance: 32.1
click at [147, 150] on p "Fecha de nacimiento *" at bounding box center [122, 147] width 63 height 7
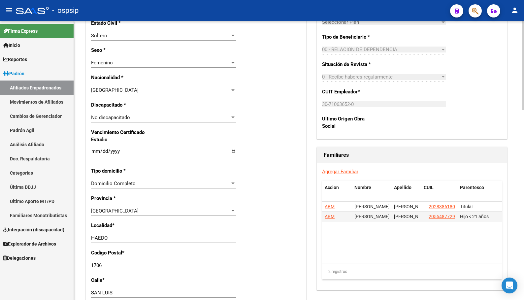
scroll to position [363, 0]
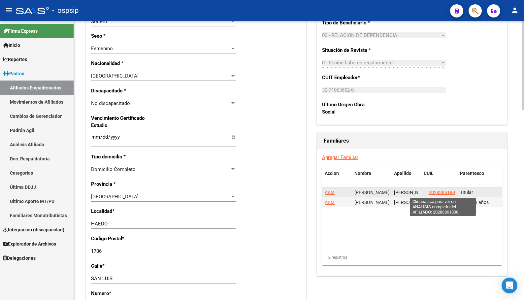
click at [436, 192] on span "20283861806" at bounding box center [442, 192] width 29 height 5
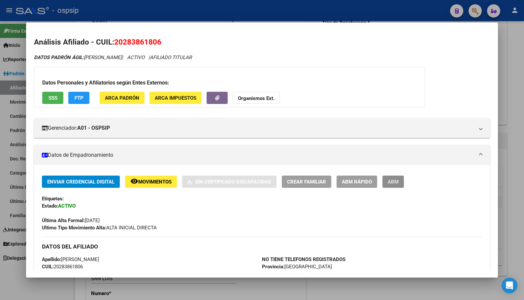
drag, startPoint x: 398, startPoint y: 178, endPoint x: 329, endPoint y: 191, distance: 70.8
click at [397, 180] on span "ABM" at bounding box center [393, 181] width 11 height 6
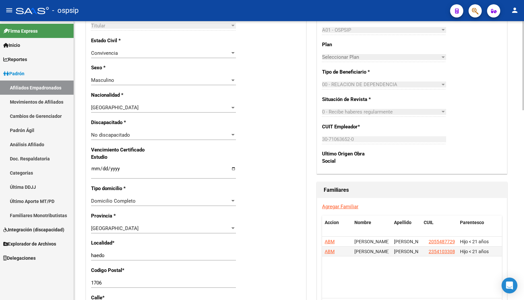
scroll to position [330, 0]
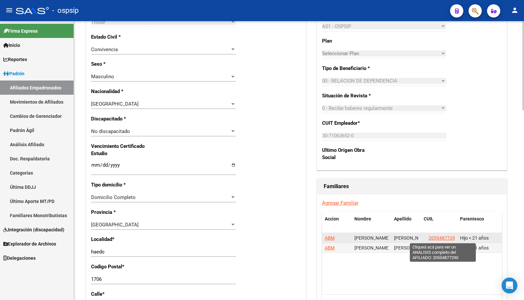
click at [438, 236] on span "20554877290" at bounding box center [442, 237] width 29 height 5
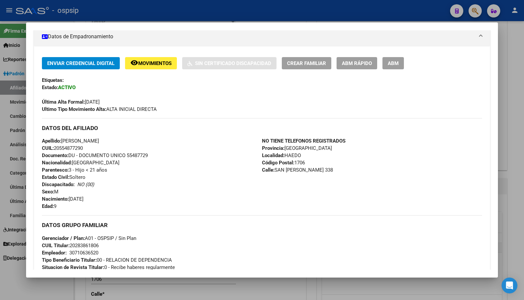
scroll to position [165, 0]
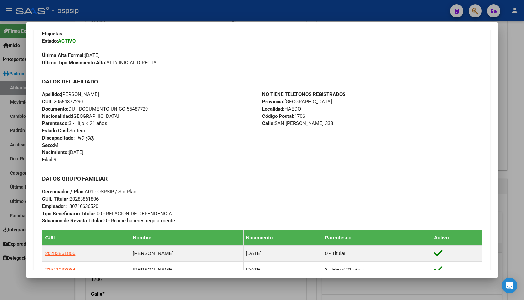
click at [150, 159] on div "Apellido: [PERSON_NAME] CUIL: 20554877290 Documento: DU - DOCUMENTO UNICO 55487…" at bounding box center [152, 127] width 220 height 73
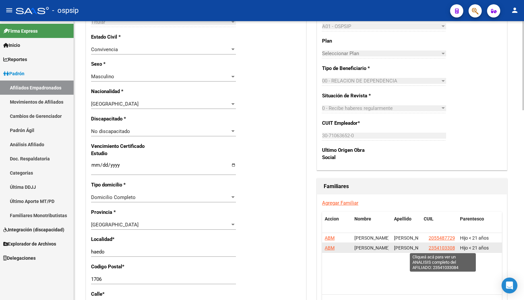
click at [436, 246] on span "23541033084" at bounding box center [442, 247] width 29 height 5
type textarea "23541033084"
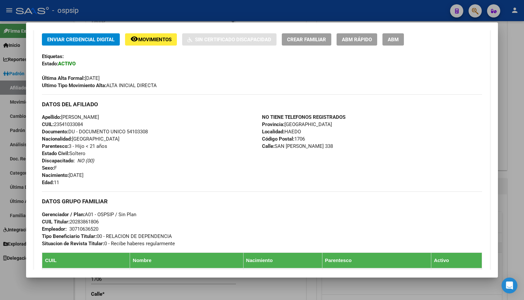
scroll to position [196, 0]
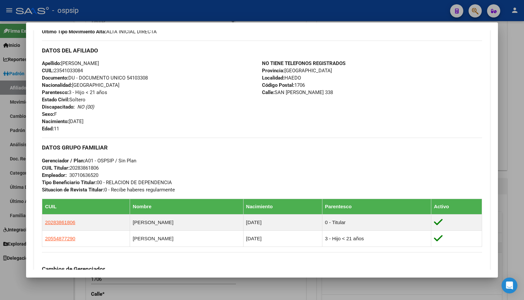
click at [129, 125] on div "Apellido: [PERSON_NAME] CUIL: 23541033084 Documento: DU - DOCUMENTO UNICO 54103…" at bounding box center [152, 96] width 220 height 73
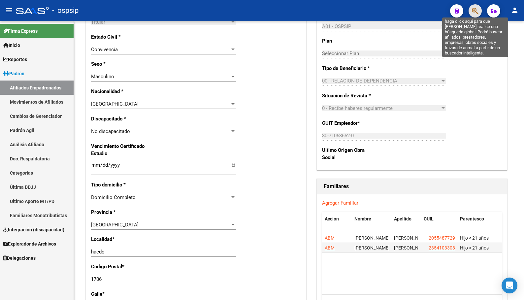
click at [473, 11] on icon "button" at bounding box center [475, 11] width 7 height 8
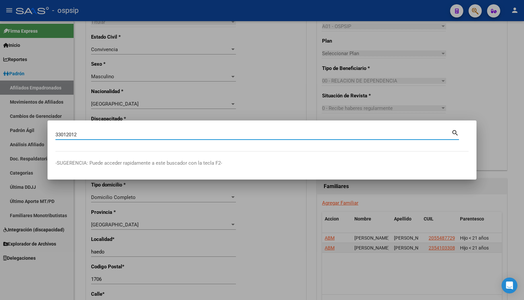
type input "33012012"
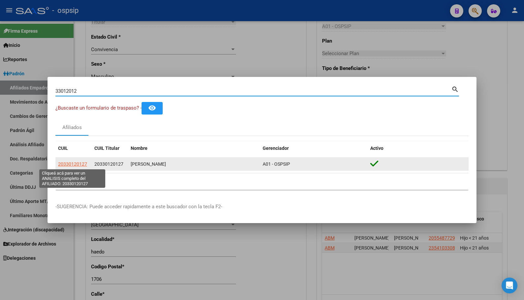
click at [71, 165] on span "20330120127" at bounding box center [72, 163] width 29 height 5
type textarea "20330120127"
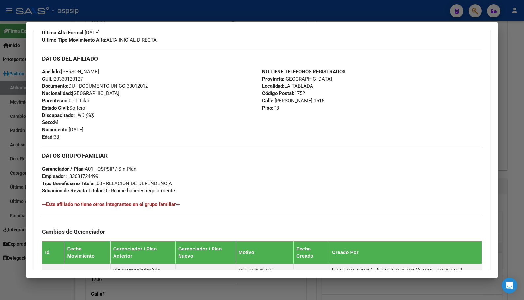
scroll to position [291, 0]
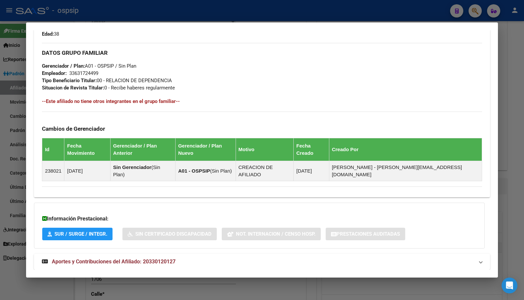
click at [145, 258] on span "Aportes y Contribuciones del Afiliado: 20330120127" at bounding box center [114, 261] width 124 height 6
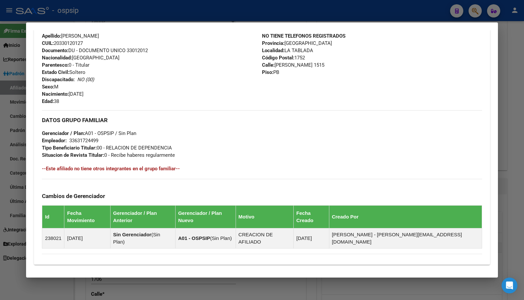
scroll to position [126, 0]
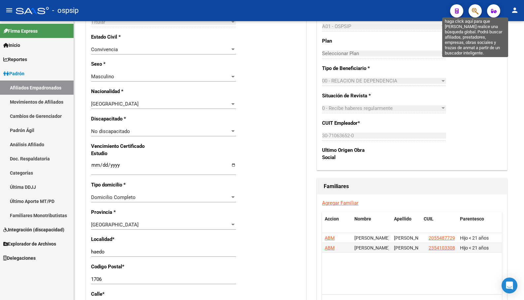
click at [475, 8] on icon "button" at bounding box center [475, 11] width 7 height 8
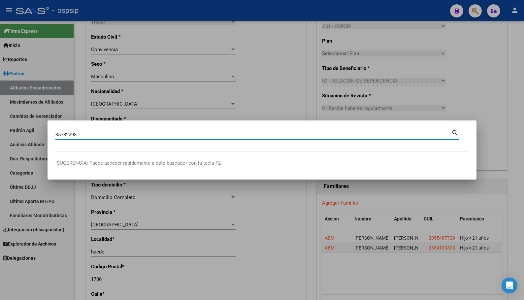
type input "35782293"
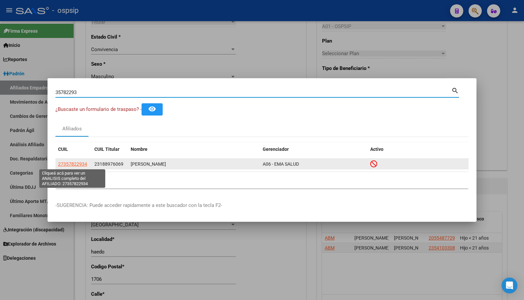
click at [77, 162] on span "27357822934" at bounding box center [72, 163] width 29 height 5
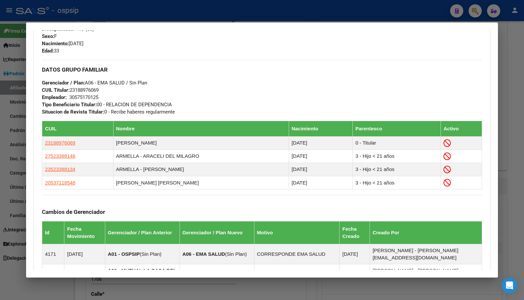
scroll to position [297, 0]
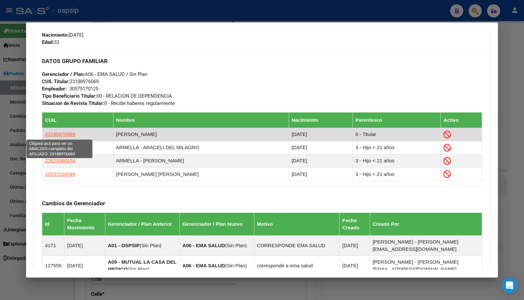
click at [51, 133] on span "23188976069" at bounding box center [60, 134] width 30 height 6
type textarea "23188976069"
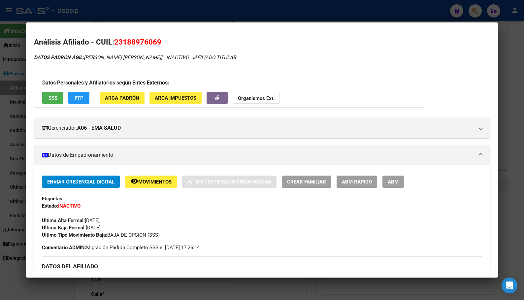
drag, startPoint x: 116, startPoint y: 42, endPoint x: 165, endPoint y: 41, distance: 49.5
click at [165, 41] on h2 "Análisis Afiliado - CUIL: 23188976069" at bounding box center [261, 42] width 455 height 11
copy span "23188976069"
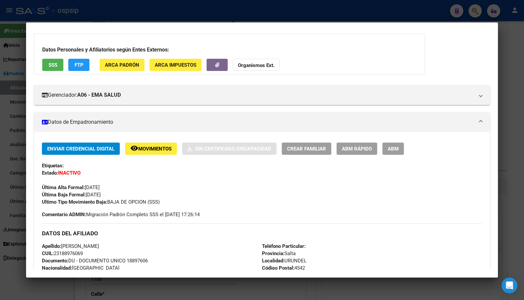
scroll to position [165, 0]
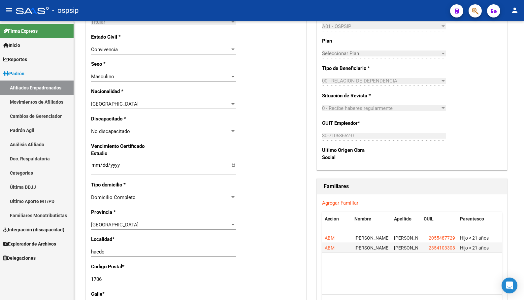
click at [305, 10] on div "- ospsip" at bounding box center [230, 10] width 429 height 15
click at [474, 8] on button "button" at bounding box center [474, 10] width 13 height 13
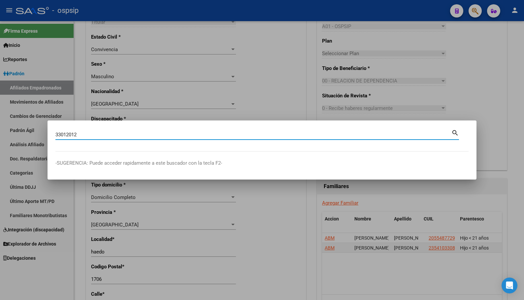
type input "33012012"
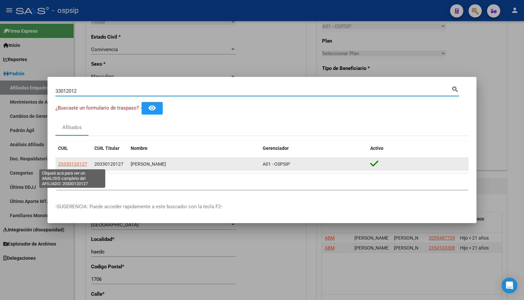
click at [64, 162] on span "20330120127" at bounding box center [72, 163] width 29 height 5
type textarea "20330120127"
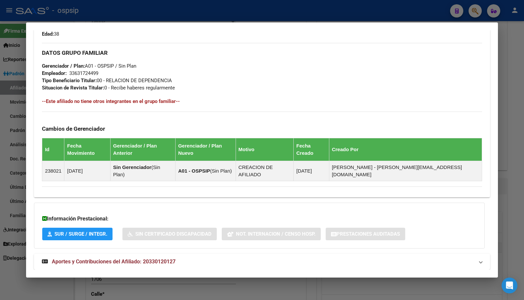
scroll to position [93, 0]
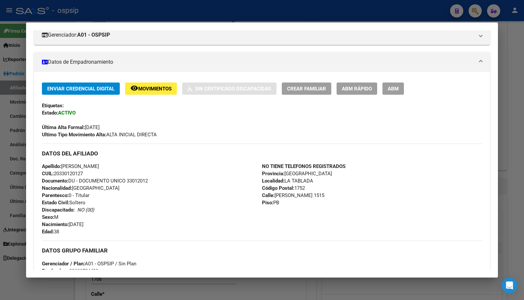
click at [391, 85] on button "ABM" at bounding box center [392, 88] width 21 height 12
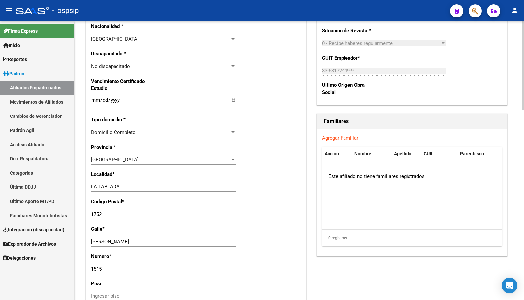
scroll to position [396, 0]
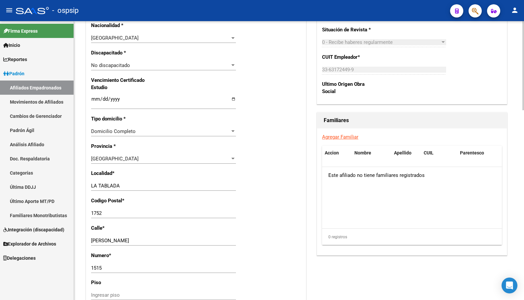
click at [340, 135] on link "Agregar Familiar" at bounding box center [340, 137] width 36 height 6
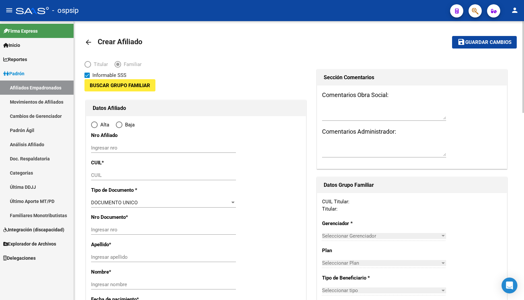
type input "33-63172449-9"
type input "LA TABLADA"
type input "1752"
type input "[PERSON_NAME]"
type input "1515"
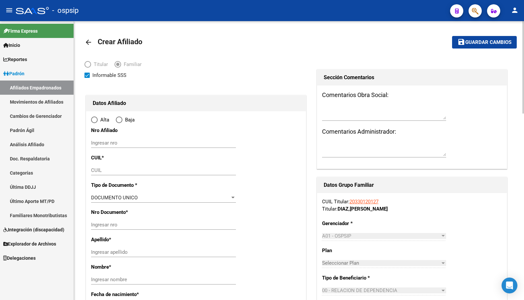
radio input "true"
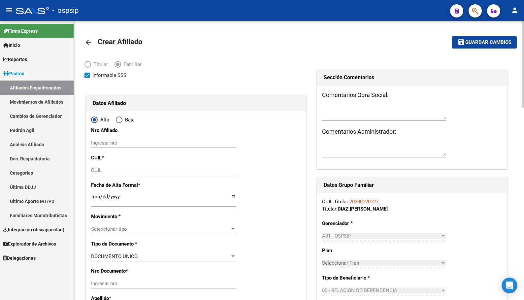
type input "33-63172449-9"
click at [101, 170] on input "CUIL" at bounding box center [163, 170] width 145 height 6
type input "20-50730461-4"
type input "50730461"
type input "DIAZ"
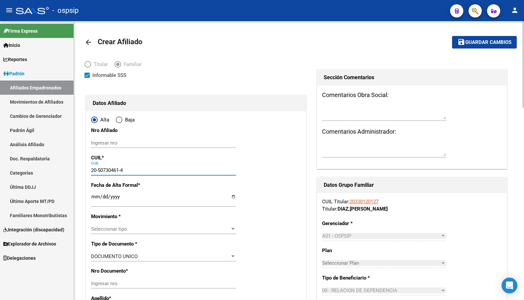
type input "[PERSON_NAME]"
type input "[DATE]"
type input "POSADAS"
type input "3300"
type input "CALLE 43A Y RUTA"
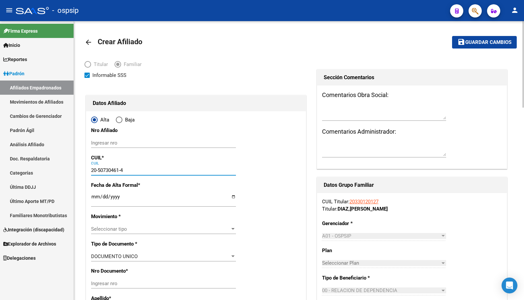
type input "12"
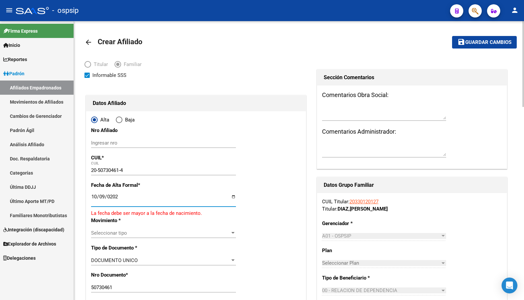
type input "[DATE]"
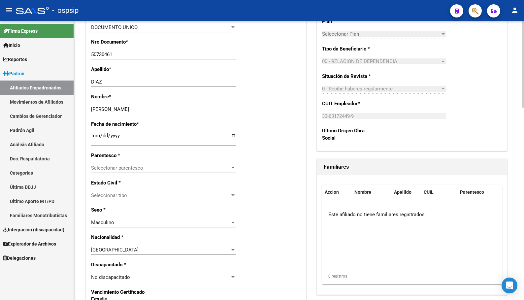
scroll to position [231, 0]
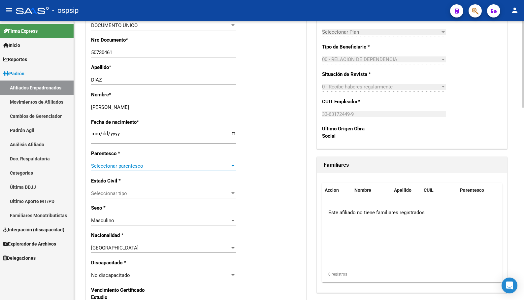
click at [127, 163] on span "Seleccionar parentesco" at bounding box center [160, 166] width 139 height 6
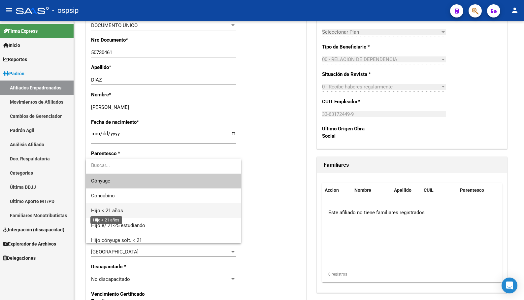
click at [109, 209] on span "Hijo < 21 años" at bounding box center [107, 210] width 32 height 6
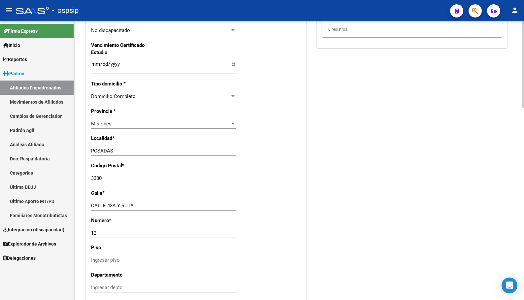
scroll to position [495, 0]
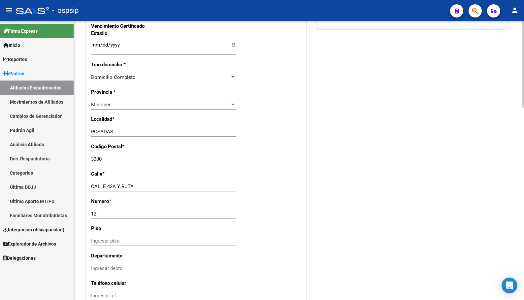
drag, startPoint x: 109, startPoint y: 15, endPoint x: 215, endPoint y: 55, distance: 113.5
click at [109, 15] on div "- ospsip" at bounding box center [230, 10] width 429 height 15
click at [134, 10] on div "- ospsip" at bounding box center [230, 10] width 429 height 15
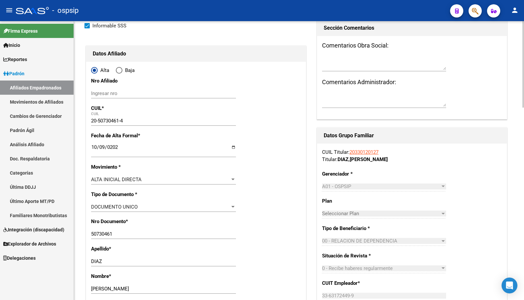
scroll to position [0, 0]
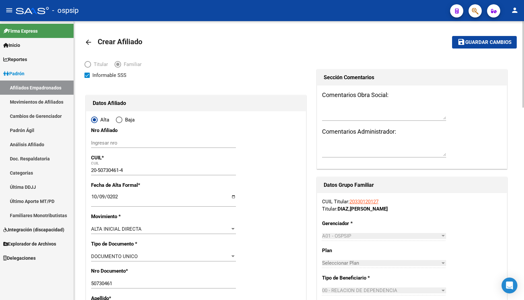
drag, startPoint x: 88, startPoint y: 41, endPoint x: 99, endPoint y: 80, distance: 40.0
click at [88, 41] on mat-icon "arrow_back" at bounding box center [88, 42] width 8 height 8
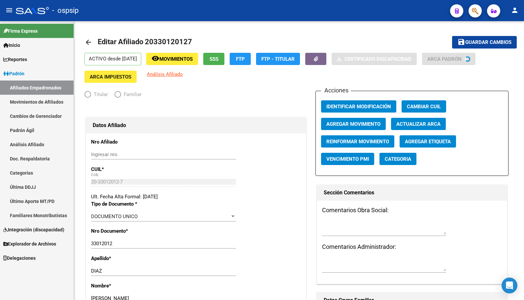
radio input "true"
type input "33-63172449-9"
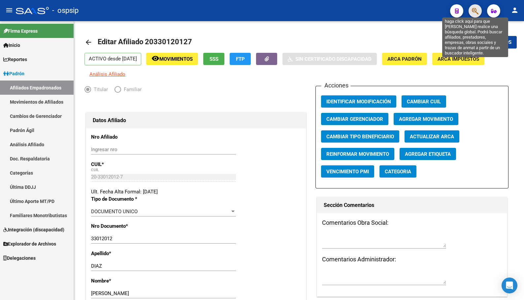
click at [476, 10] on icon "button" at bounding box center [475, 11] width 7 height 8
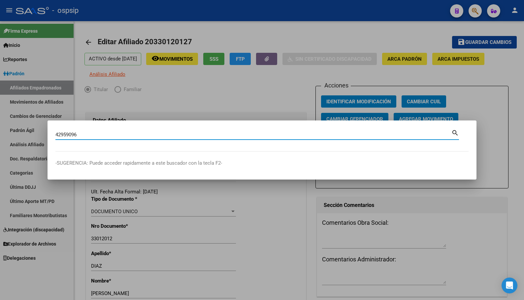
type input "42959096"
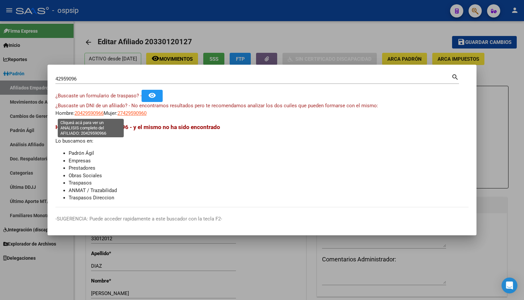
click at [86, 113] on span "20429590966" at bounding box center [89, 113] width 29 height 6
type textarea "20429590966"
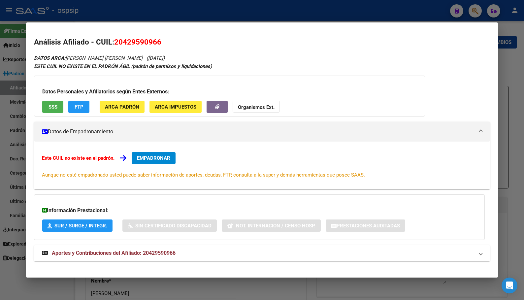
click at [147, 253] on span "Aportes y Contribuciones del Afiliado: 20429590966" at bounding box center [114, 253] width 124 height 6
click at [140, 153] on button "EMPADRONAR" at bounding box center [154, 158] width 44 height 12
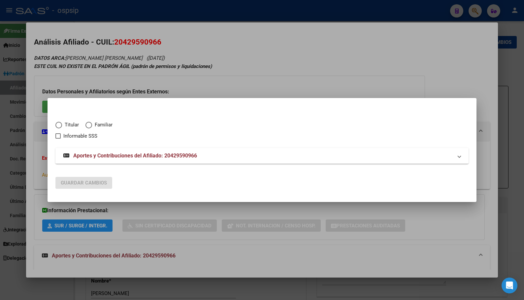
click at [58, 124] on span "Elija una opción" at bounding box center [58, 125] width 7 height 7
click at [58, 124] on input "Titular" at bounding box center [58, 125] width 7 height 7
radio input "true"
checkbox input "true"
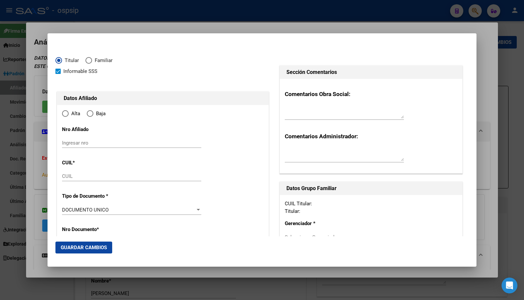
type input "20-42959096-6"
type input "42959096"
type input "PERAZO"
type input "[PERSON_NAME]"
type input "[DATE]"
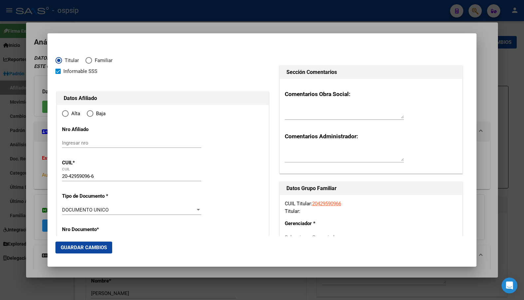
type input "SAN NICOLAS DE"
type input "2900"
type input "PEATONAL 2"
type input "1019"
radio input "true"
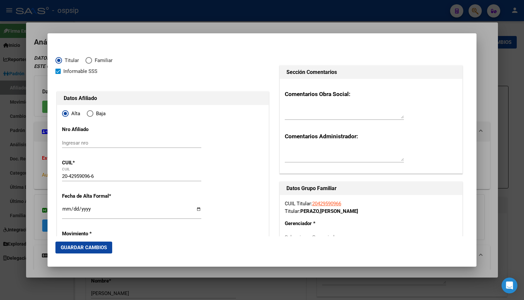
type input "SAN NICOLAS DE"
drag, startPoint x: 64, startPoint y: 208, endPoint x: 60, endPoint y: 208, distance: 4.3
click at [65, 208] on input "Ingresar fecha" at bounding box center [131, 211] width 139 height 11
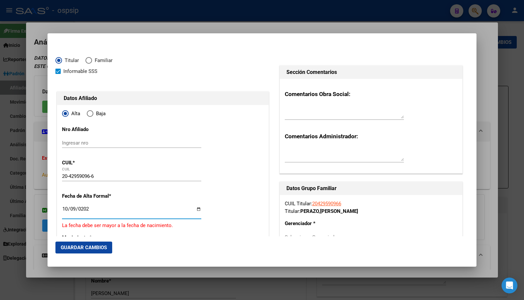
type input "[DATE]"
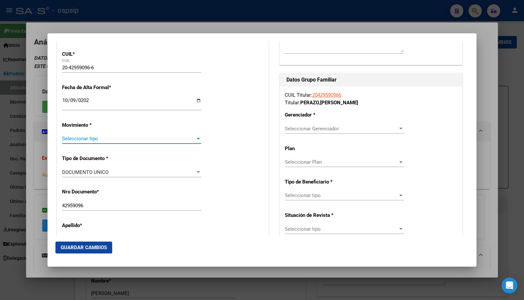
click at [78, 139] on span "Seleccionar tipo" at bounding box center [128, 139] width 133 height 6
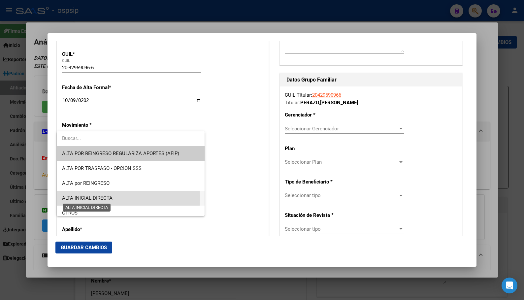
click at [86, 198] on span "ALTA INICIAL DIRECTA" at bounding box center [87, 198] width 50 height 6
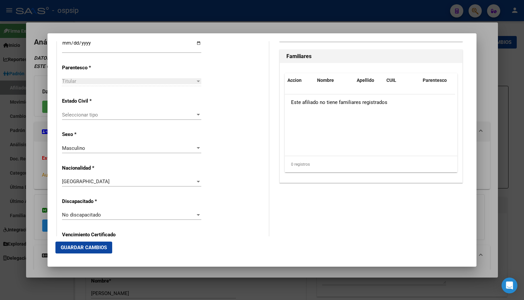
scroll to position [372, 0]
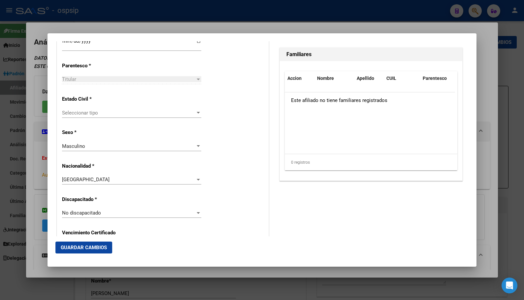
click at [81, 114] on span "Seleccionar tipo" at bounding box center [128, 113] width 133 height 6
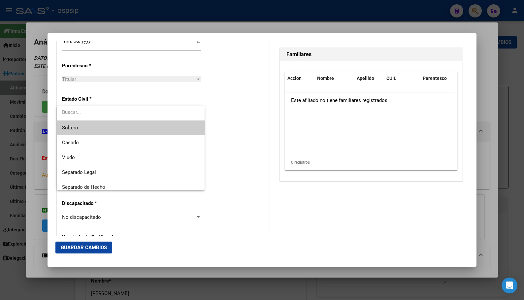
click at [76, 125] on span "Soltero" at bounding box center [70, 128] width 16 height 6
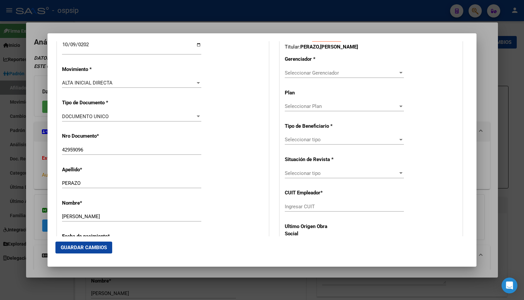
scroll to position [76, 0]
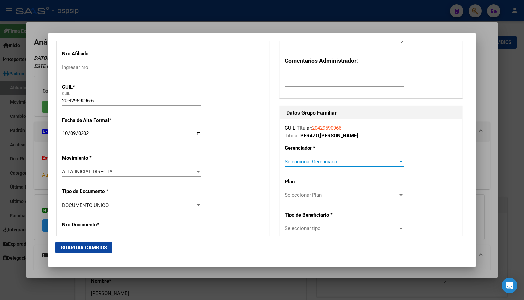
click at [307, 163] on span "Seleccionar Gerenciador" at bounding box center [341, 162] width 113 height 6
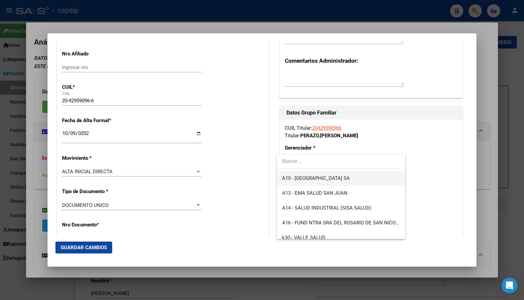
scroll to position [183, 0]
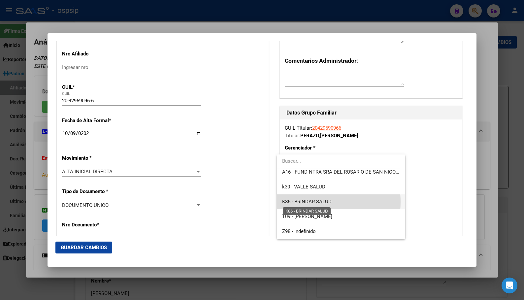
click at [310, 202] on span "K86 - BRINDAR SALUD" at bounding box center [306, 202] width 49 height 6
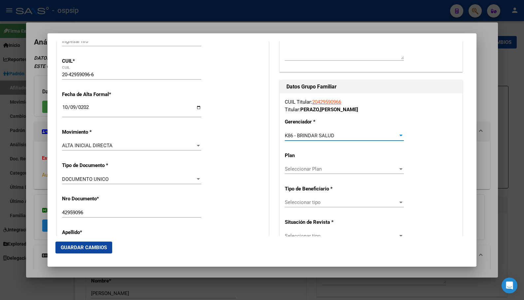
scroll to position [141, 0]
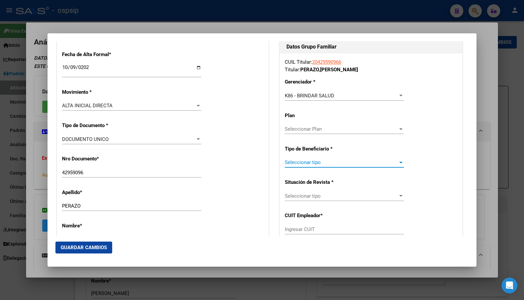
click at [302, 160] on span "Seleccionar tipo" at bounding box center [341, 162] width 113 height 6
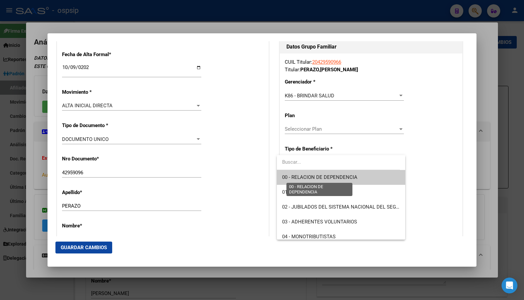
click at [315, 175] on span "00 - RELACION DE DEPENDENCIA" at bounding box center [319, 177] width 75 height 6
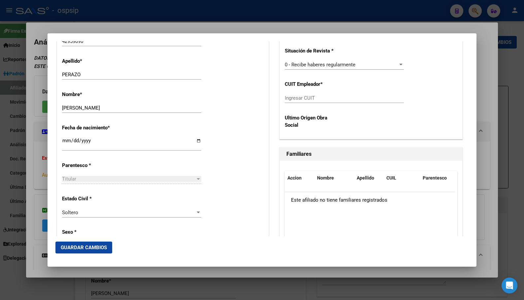
scroll to position [273, 0]
click at [296, 98] on input "Ingresar CUIT" at bounding box center [344, 97] width 119 height 6
click at [299, 97] on input "Ingresar CUIT" at bounding box center [344, 97] width 119 height 6
type input "30-65810383-7"
click at [82, 246] on span "Guardar Cambios" at bounding box center [84, 247] width 46 height 6
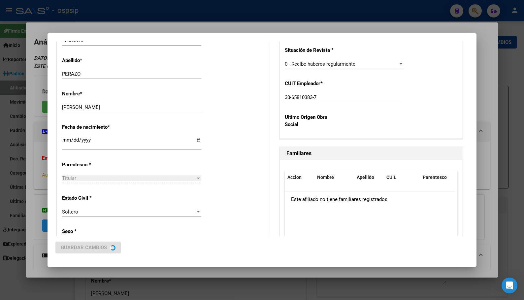
scroll to position [0, 0]
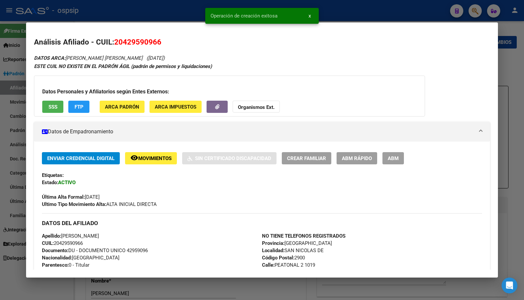
click at [385, 158] on button "ABM" at bounding box center [392, 158] width 21 height 12
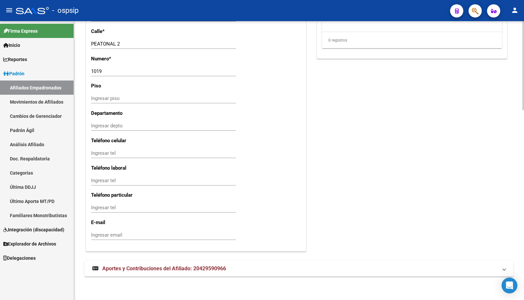
scroll to position [593, 0]
drag, startPoint x: 130, startPoint y: 266, endPoint x: 134, endPoint y: 265, distance: 4.2
click at [130, 266] on span "Aportes y Contribuciones del Afiliado: 20429590966" at bounding box center [164, 268] width 124 height 6
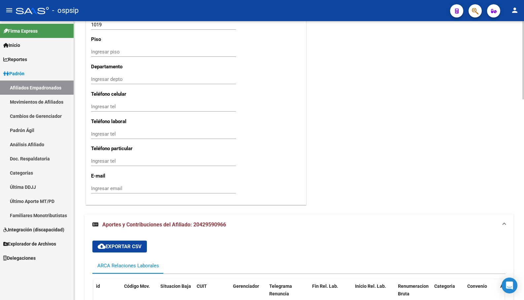
scroll to position [714, 0]
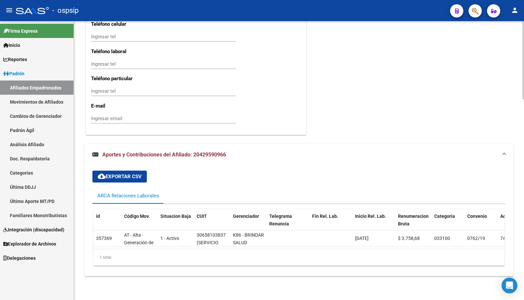
click at [158, 9] on div "- ospsip" at bounding box center [230, 10] width 429 height 15
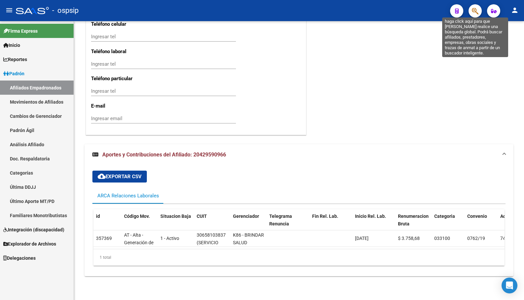
click at [476, 12] on icon "button" at bounding box center [475, 11] width 7 height 8
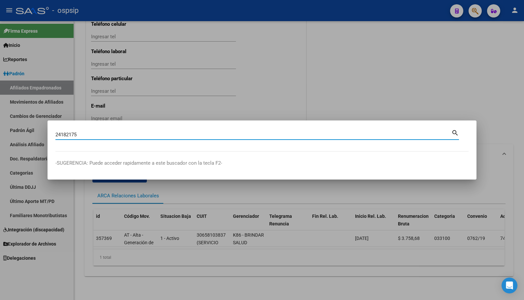
type input "24182175"
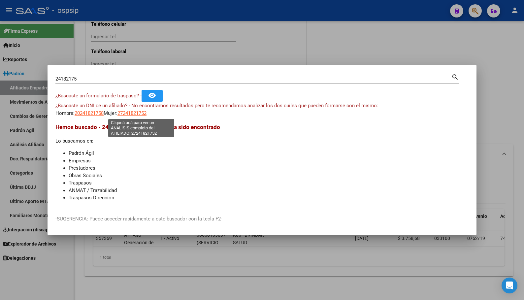
click at [133, 111] on span "27241821752" at bounding box center [131, 113] width 29 height 6
type textarea "27241821752"
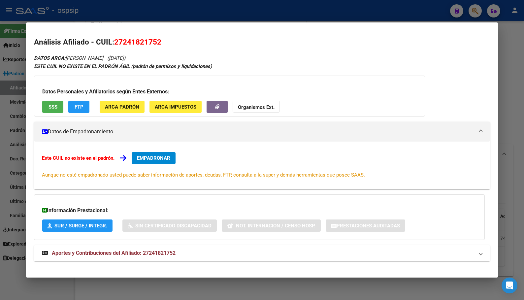
click at [140, 252] on span "Aportes y Contribuciones del Afiliado: 27241821752" at bounding box center [114, 253] width 124 height 6
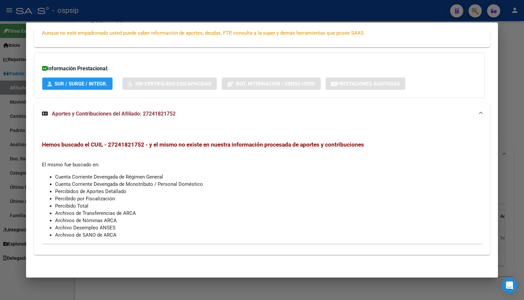
scroll to position [0, 0]
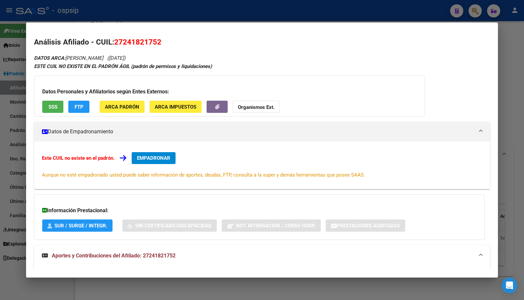
drag, startPoint x: 116, startPoint y: 41, endPoint x: 166, endPoint y: 47, distance: 50.2
click at [166, 47] on h2 "Análisis Afiliado - CUIL: 27241821752" at bounding box center [261, 42] width 455 height 11
copy span "27241821752"
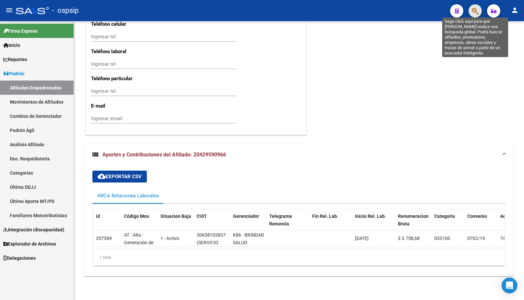
click at [477, 9] on icon "button" at bounding box center [475, 11] width 7 height 8
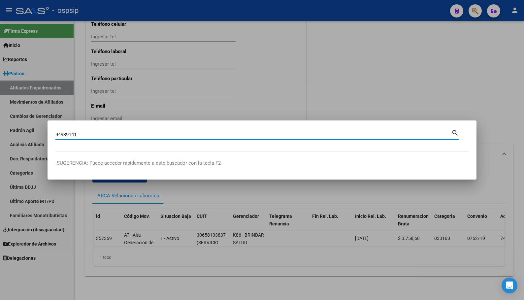
type input "94939141"
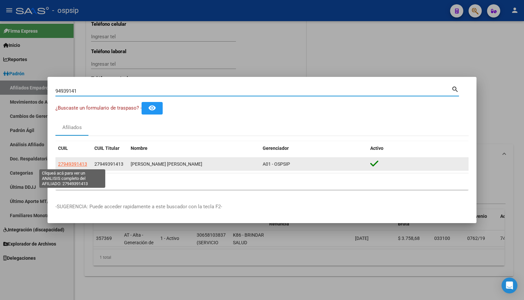
click at [75, 163] on span "27949391413" at bounding box center [72, 163] width 29 height 5
type textarea "27949391413"
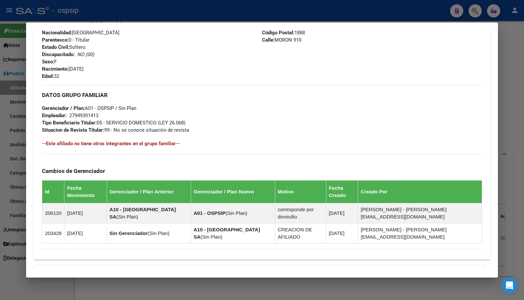
scroll to position [316, 0]
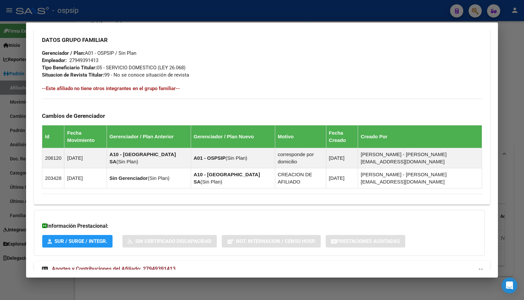
click at [157, 266] on span "Aportes y Contribuciones del Afiliado: 27949391413" at bounding box center [114, 269] width 124 height 6
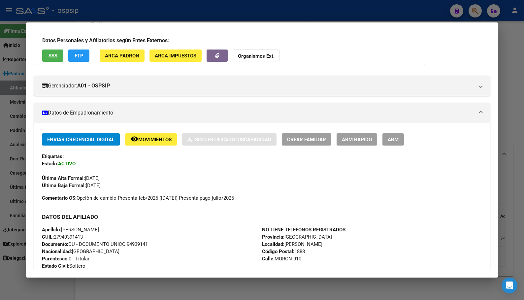
scroll to position [0, 0]
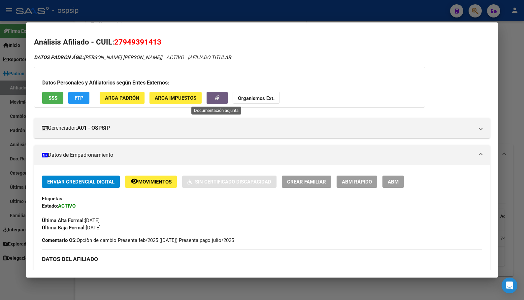
click at [215, 96] on icon "button" at bounding box center [217, 97] width 4 height 5
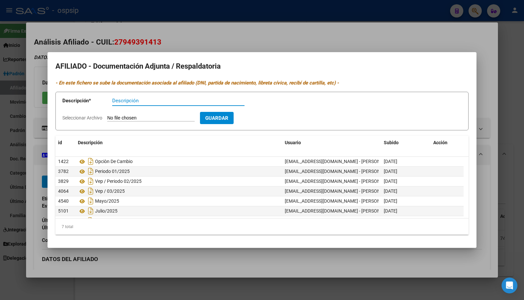
click at [149, 115] on input "Seleccionar Archivo" at bounding box center [150, 118] width 87 height 6
type input "C:\fakepath\1000626693.jpg"
click at [141, 101] on input "Descripción" at bounding box center [178, 101] width 132 height 6
type input "09/2025"
click at [263, 115] on span "Guardar" at bounding box center [254, 118] width 23 height 6
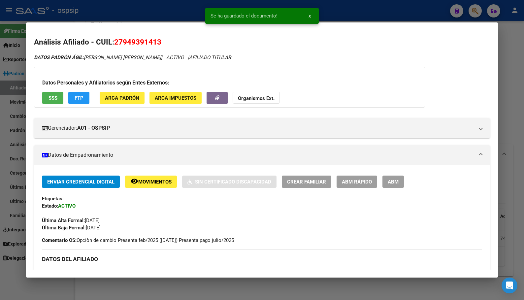
click at [246, 210] on div "Última Alta Formal: [DATE]" at bounding box center [262, 216] width 440 height 15
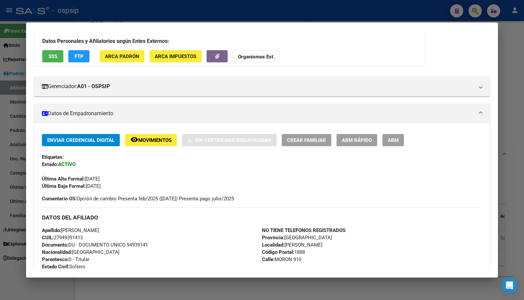
scroll to position [132, 0]
